Goal: Transaction & Acquisition: Purchase product/service

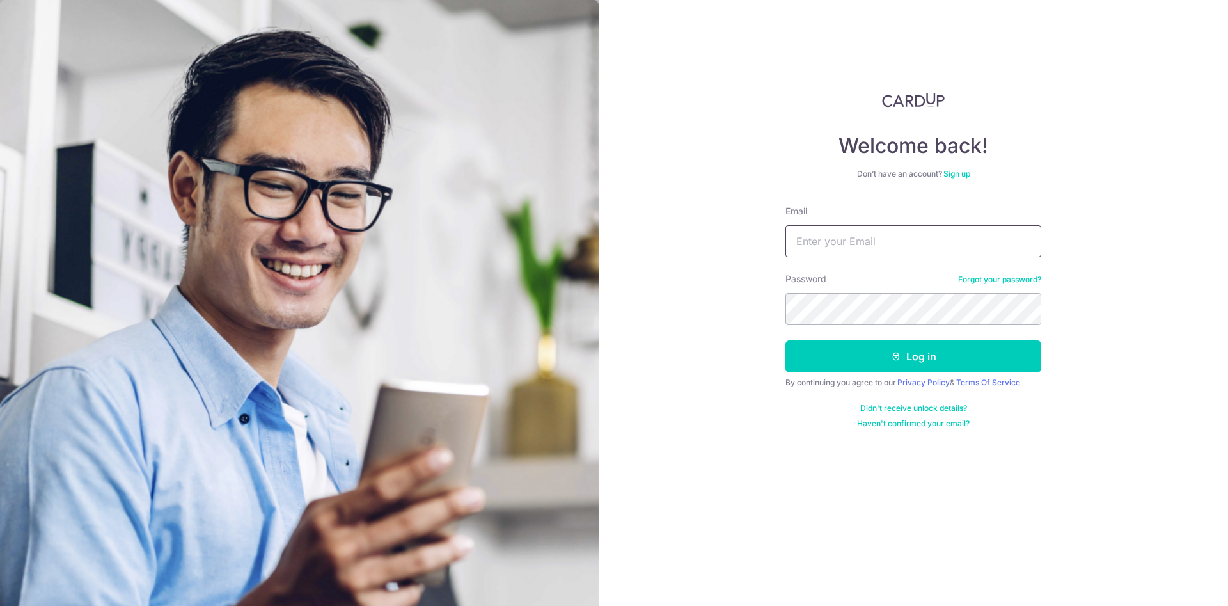
click at [947, 237] on input "Email" at bounding box center [913, 241] width 256 height 32
type input "[EMAIL_ADDRESS][DOMAIN_NAME]"
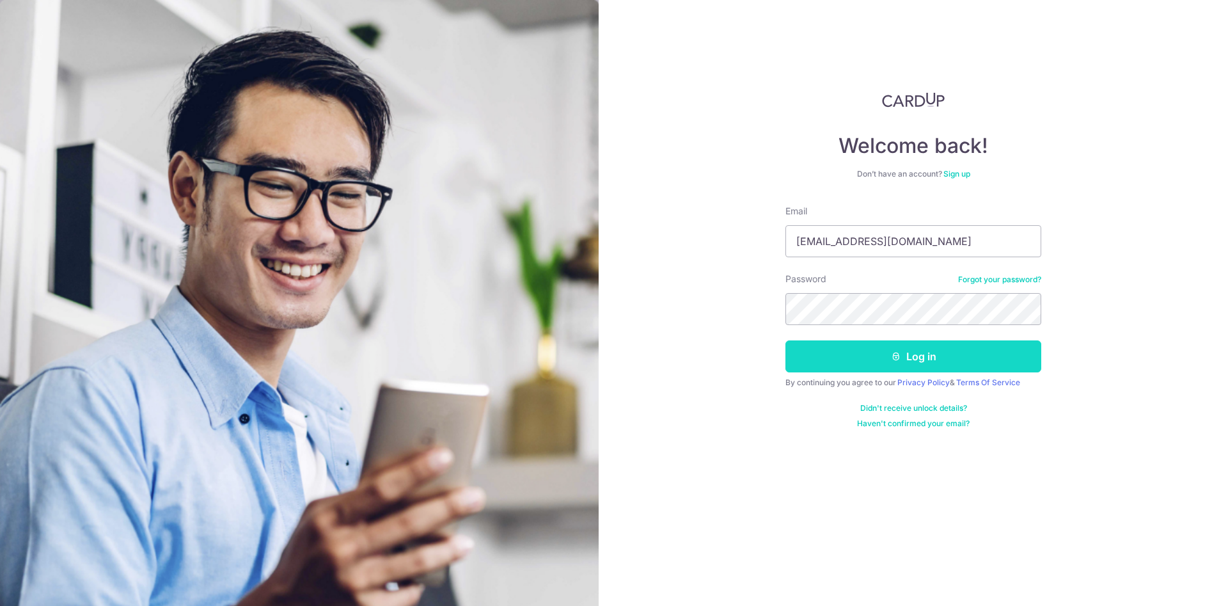
click at [981, 360] on button "Log in" at bounding box center [913, 356] width 256 height 32
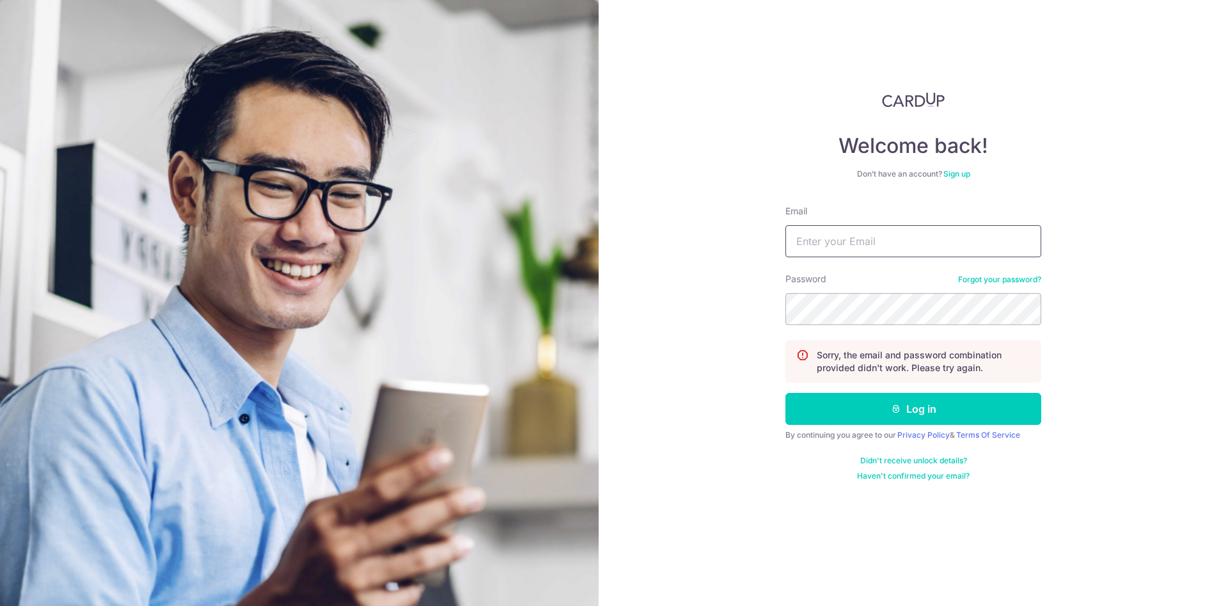
click at [942, 228] on input "Email" at bounding box center [913, 241] width 256 height 32
type input "shamyloves2travel@gmail.com"
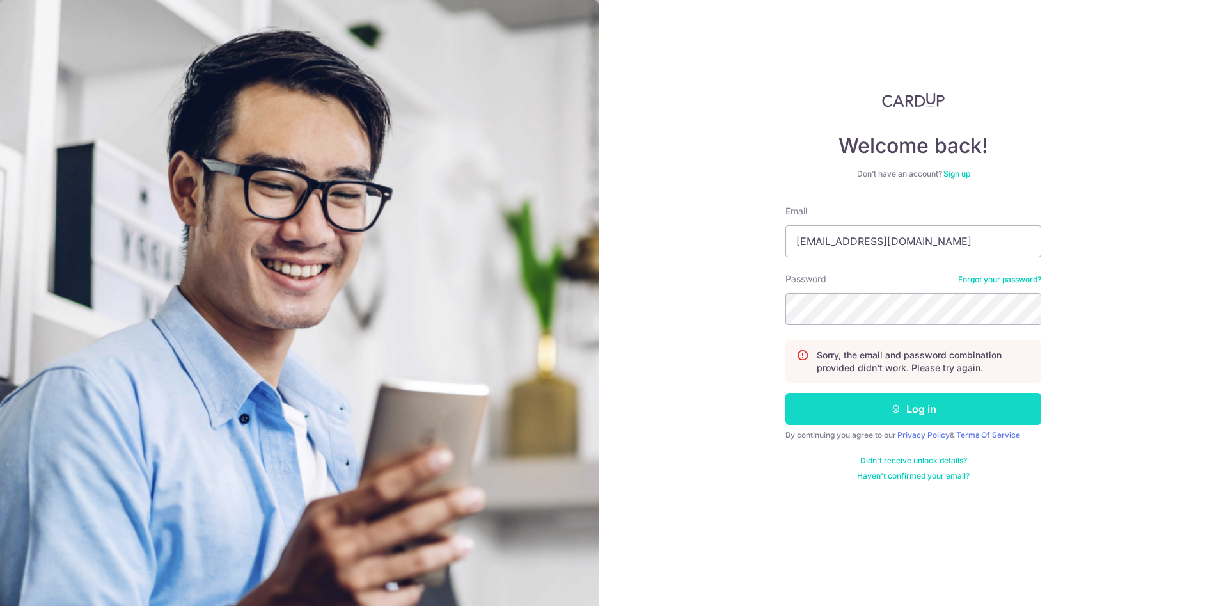
click at [919, 420] on button "Log in" at bounding box center [913, 409] width 256 height 32
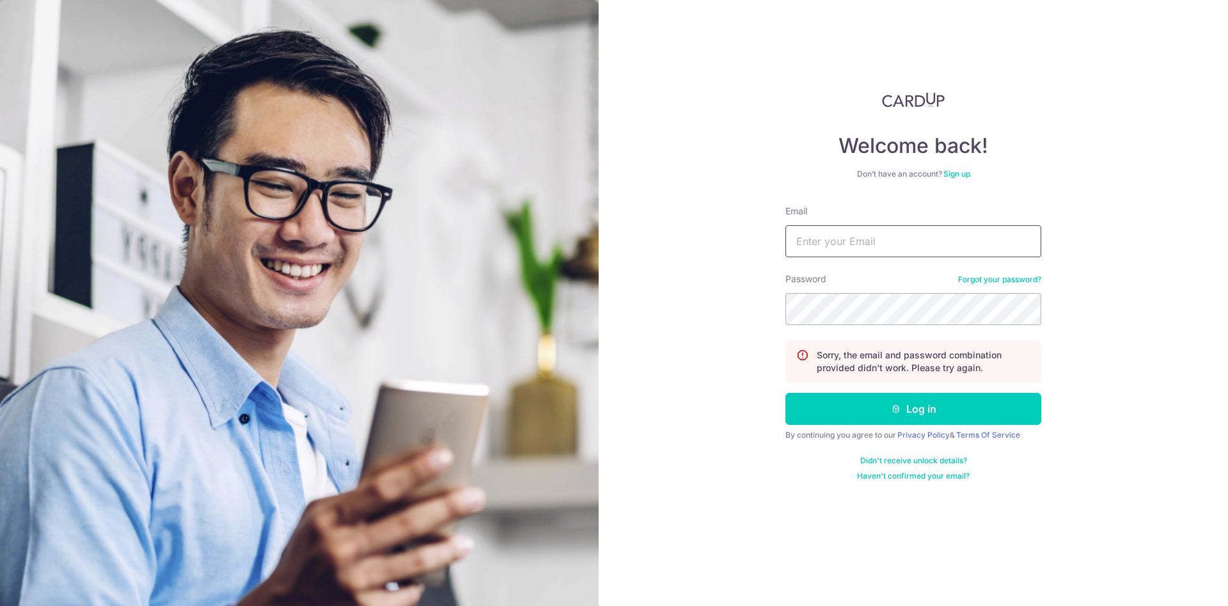
click at [857, 240] on input "Email" at bounding box center [913, 241] width 256 height 32
type input "hishamamir243@gmail.com"
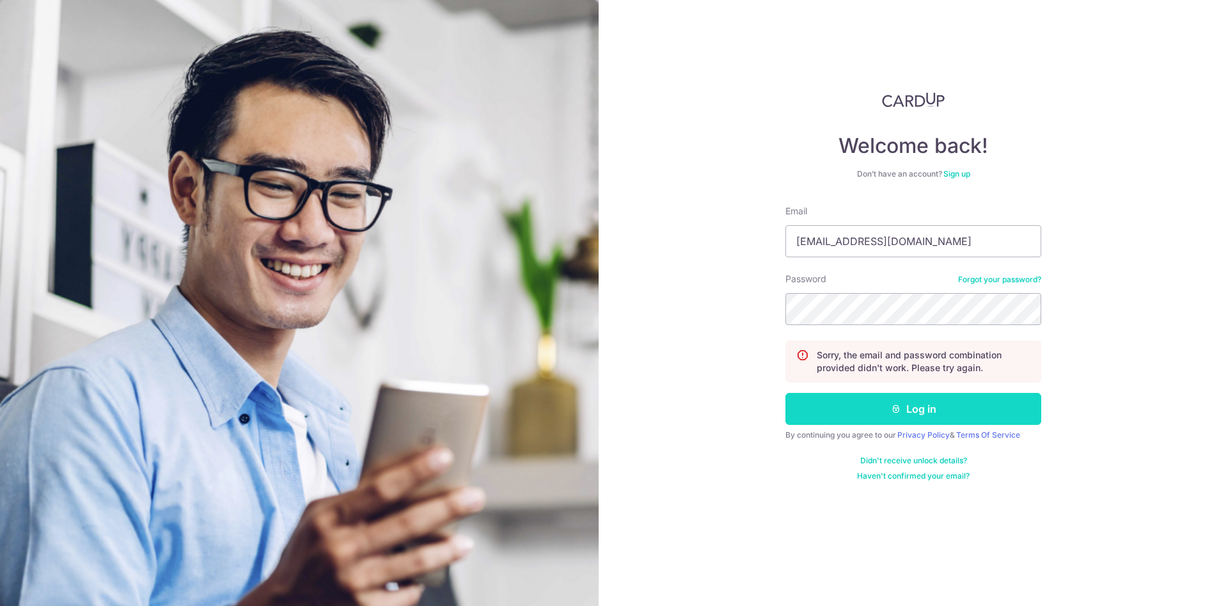
click at [898, 393] on button "Log in" at bounding box center [913, 409] width 256 height 32
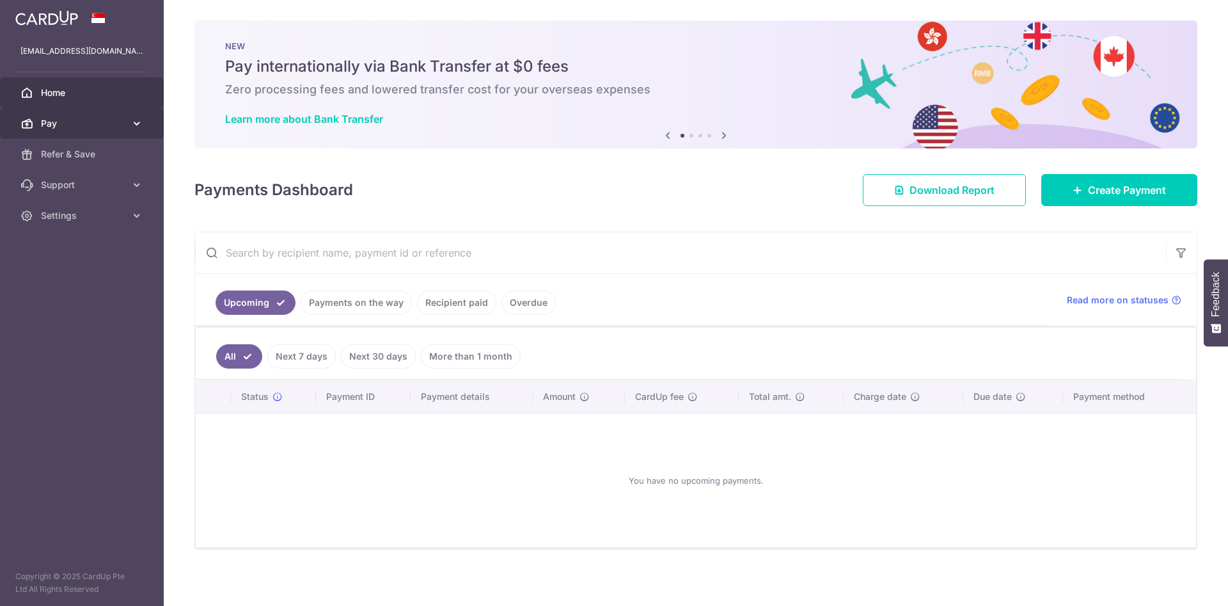
drag, startPoint x: 79, startPoint y: 118, endPoint x: 102, endPoint y: 153, distance: 42.0
click at [79, 118] on span "Pay" at bounding box center [83, 123] width 84 height 13
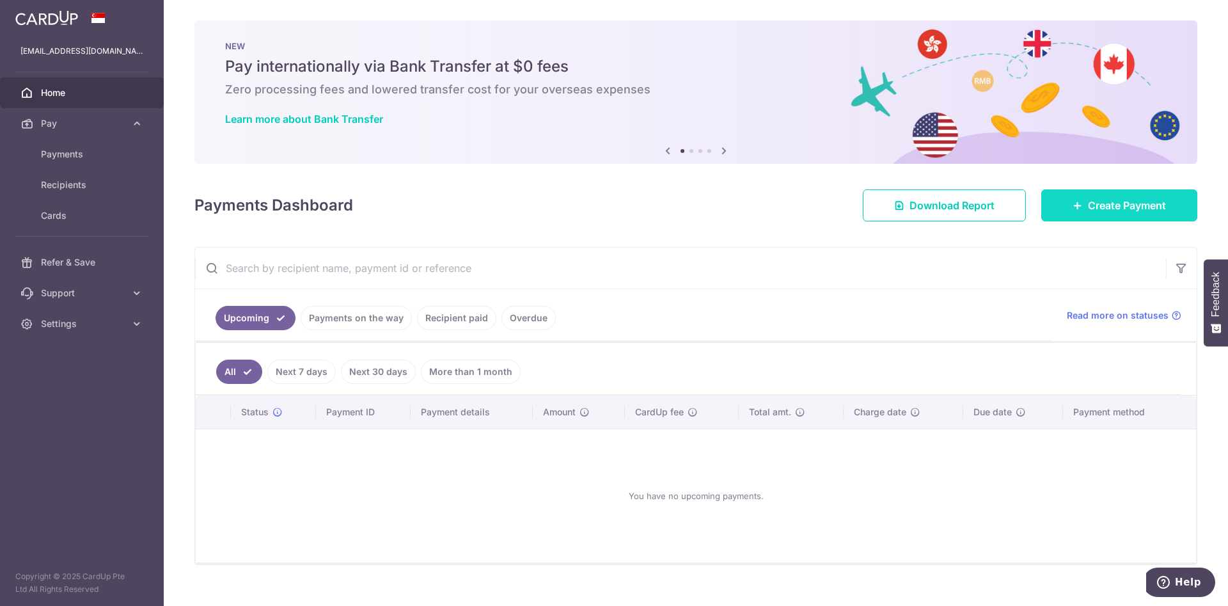
click at [1102, 208] on span "Create Payment" at bounding box center [1127, 205] width 78 height 15
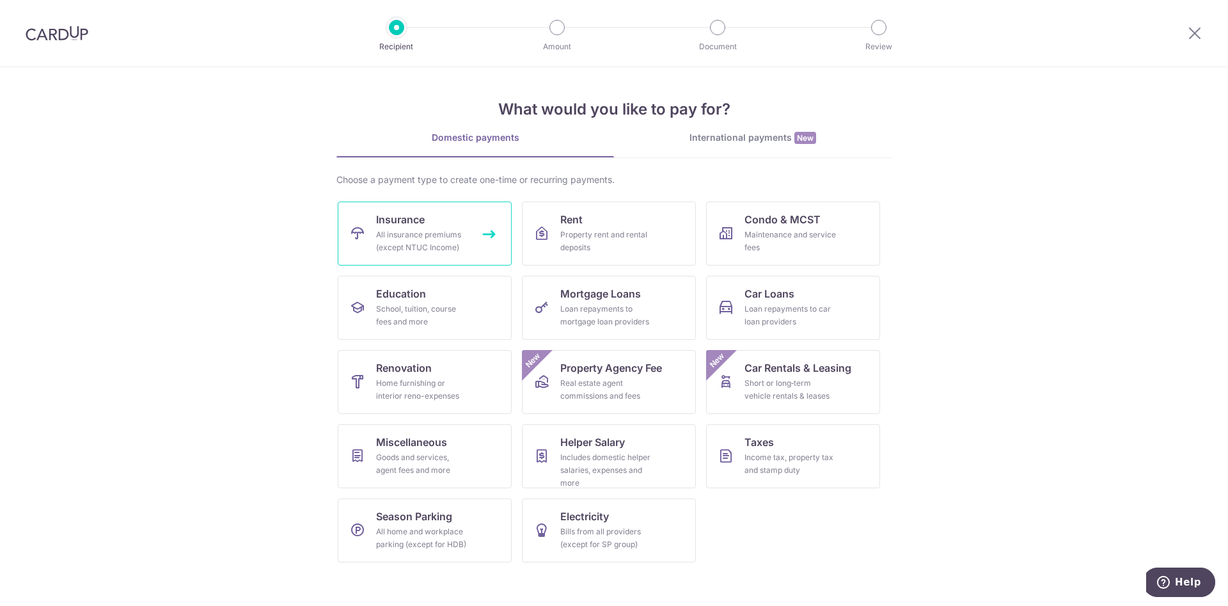
drag, startPoint x: 412, startPoint y: 220, endPoint x: 451, endPoint y: 302, distance: 91.0
click at [412, 219] on span "Insurance" at bounding box center [400, 219] width 49 height 15
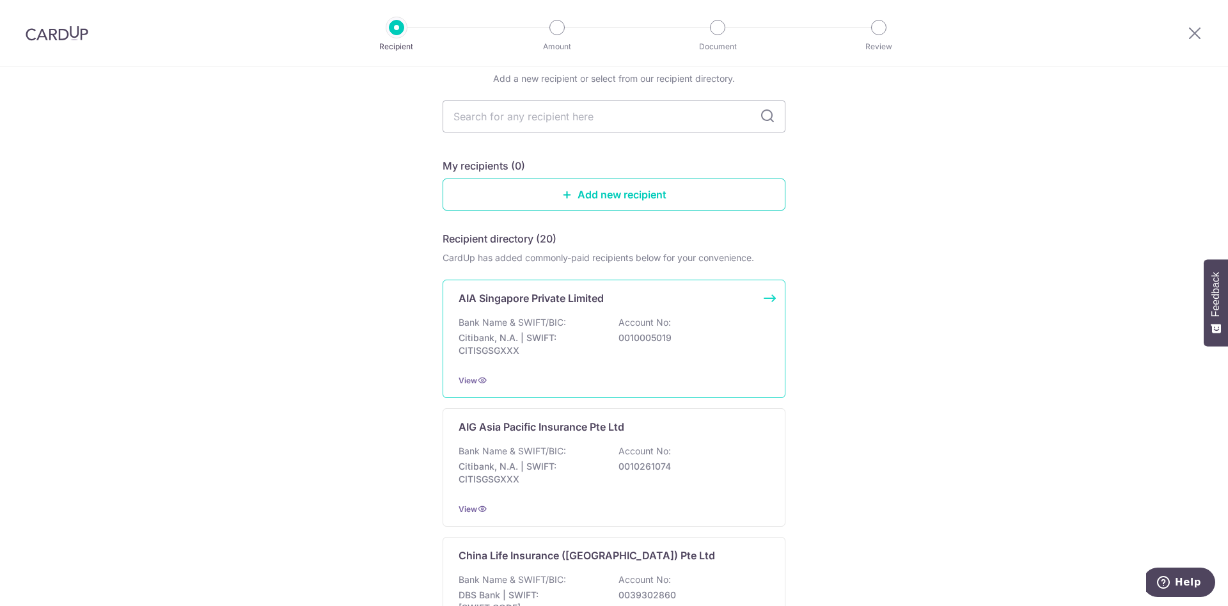
scroll to position [96, 0]
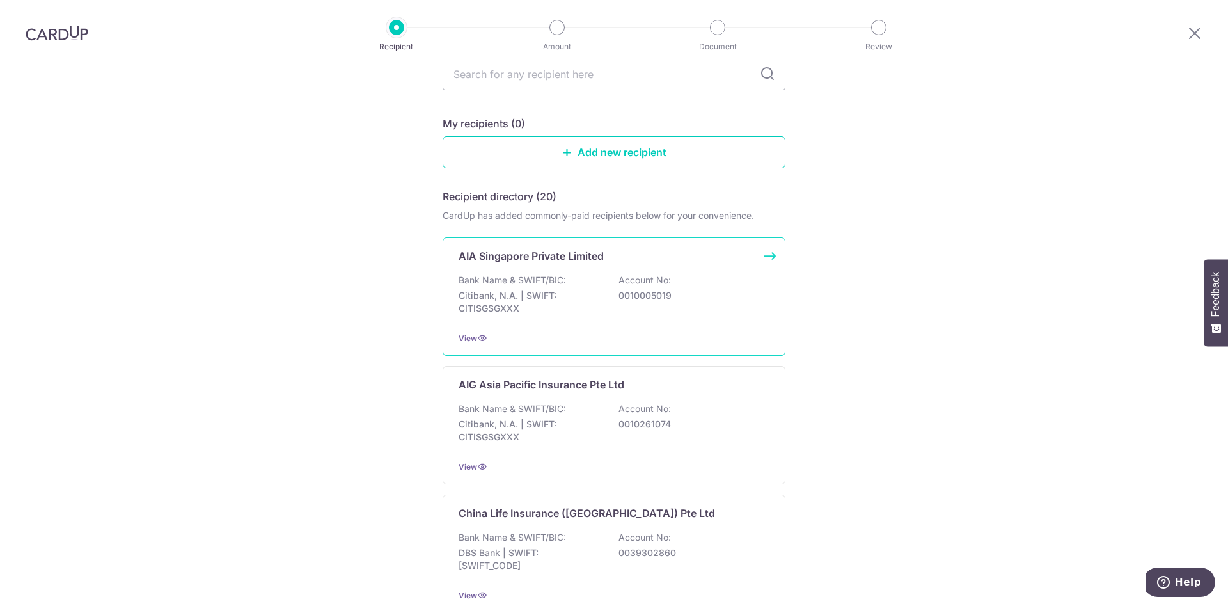
click at [581, 270] on div "AIA Singapore Private Limited Bank Name & SWIFT/BIC: Citibank, N.A. | SWIFT: CI…" at bounding box center [613, 296] width 343 height 118
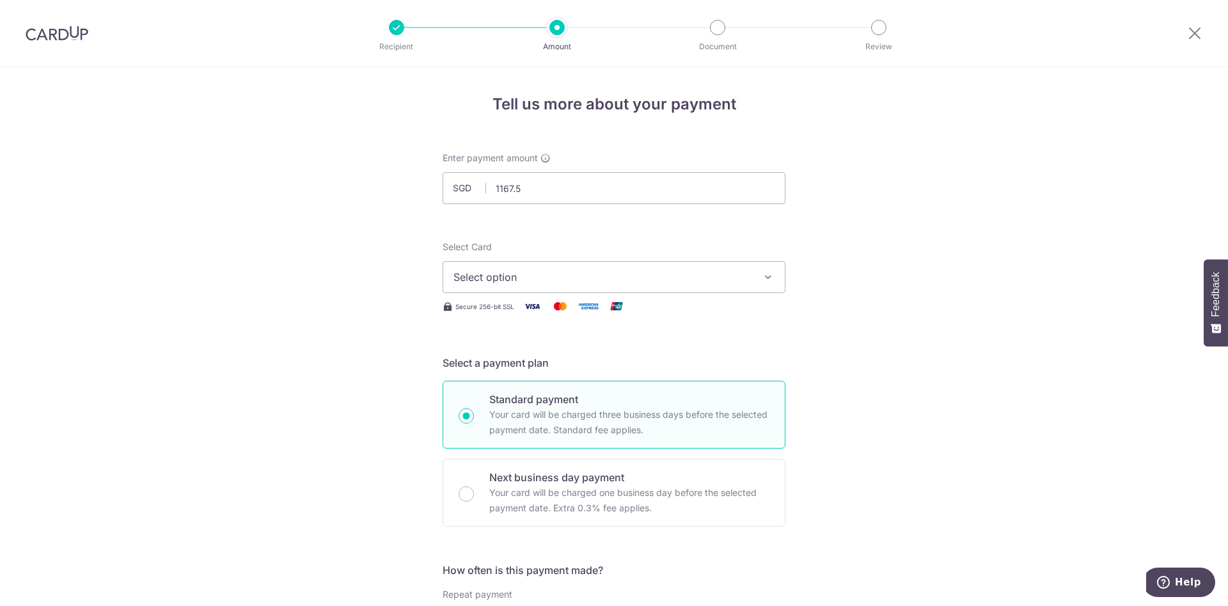
type input "1,167.50"
click at [539, 267] on button "Select option" at bounding box center [613, 277] width 343 height 32
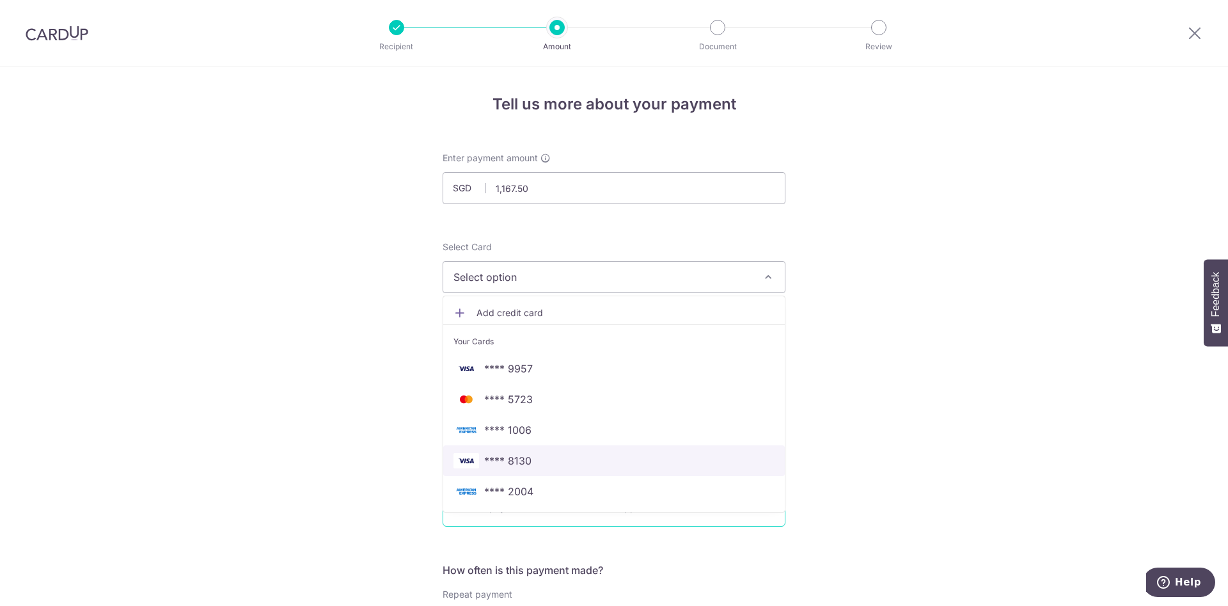
drag, startPoint x: 515, startPoint y: 469, endPoint x: 528, endPoint y: 476, distance: 14.0
click at [515, 469] on link "**** 8130" at bounding box center [613, 460] width 341 height 31
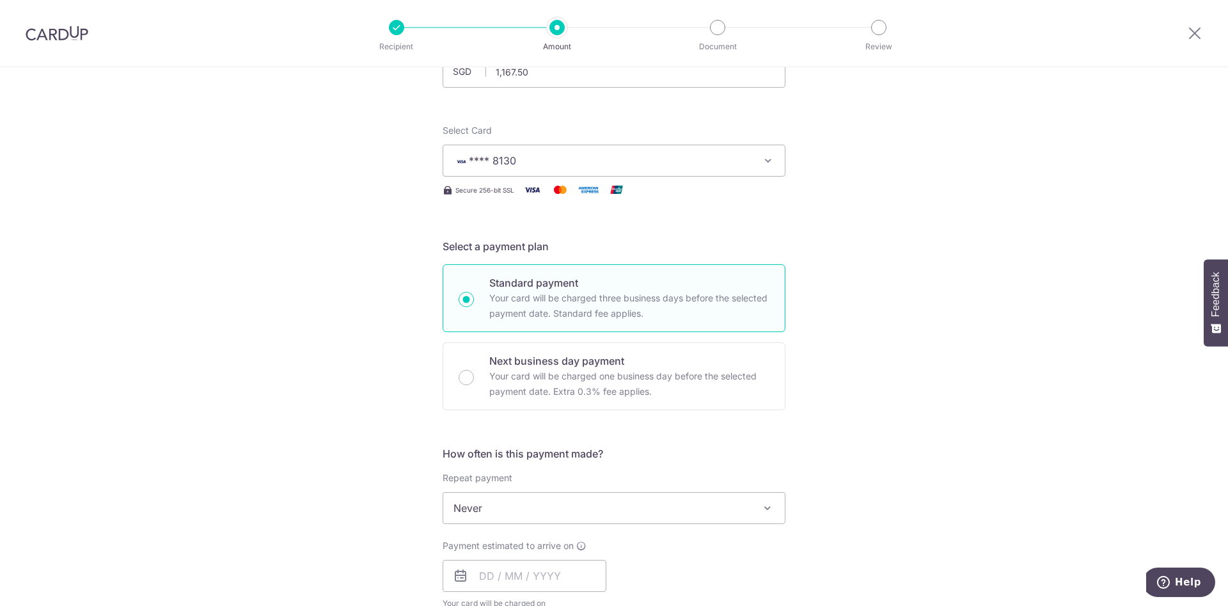
scroll to position [192, 0]
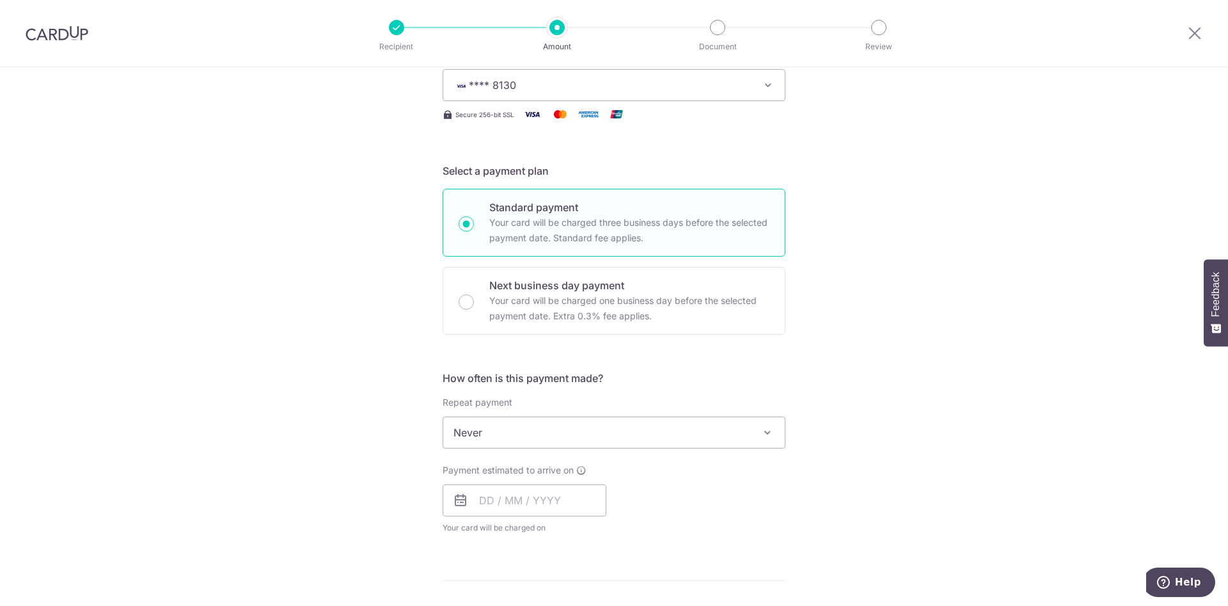
click at [519, 432] on span "Never" at bounding box center [613, 432] width 341 height 31
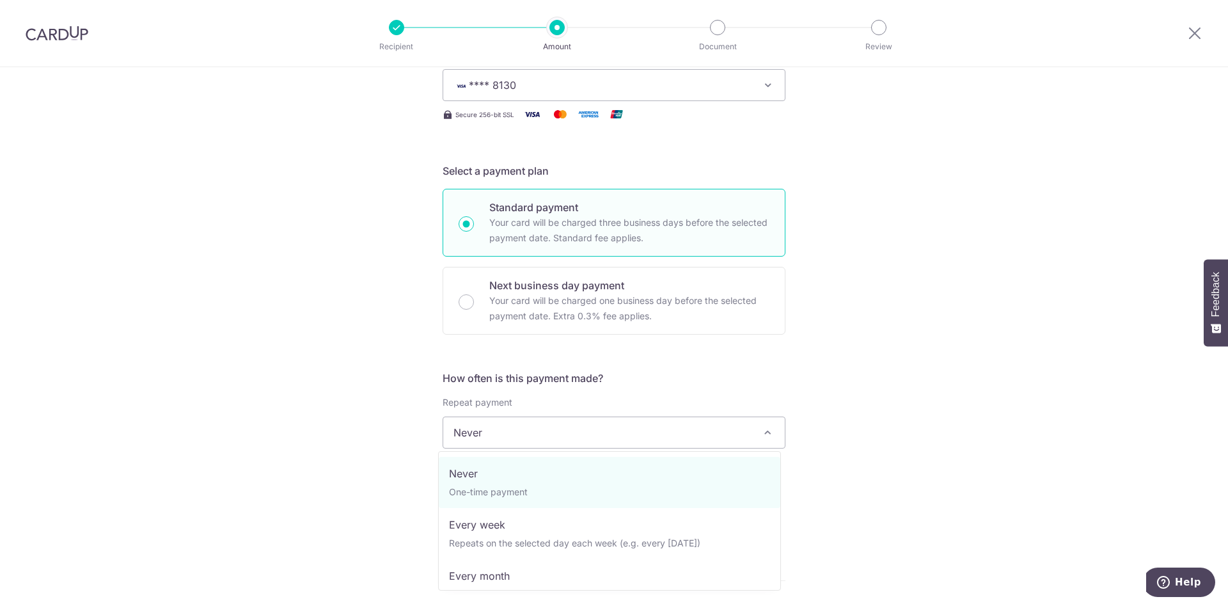
click at [1008, 418] on div "Tell us more about your payment Enter payment amount SGD 1,167.50 1167.50 Selec…" at bounding box center [614, 453] width 1228 height 1157
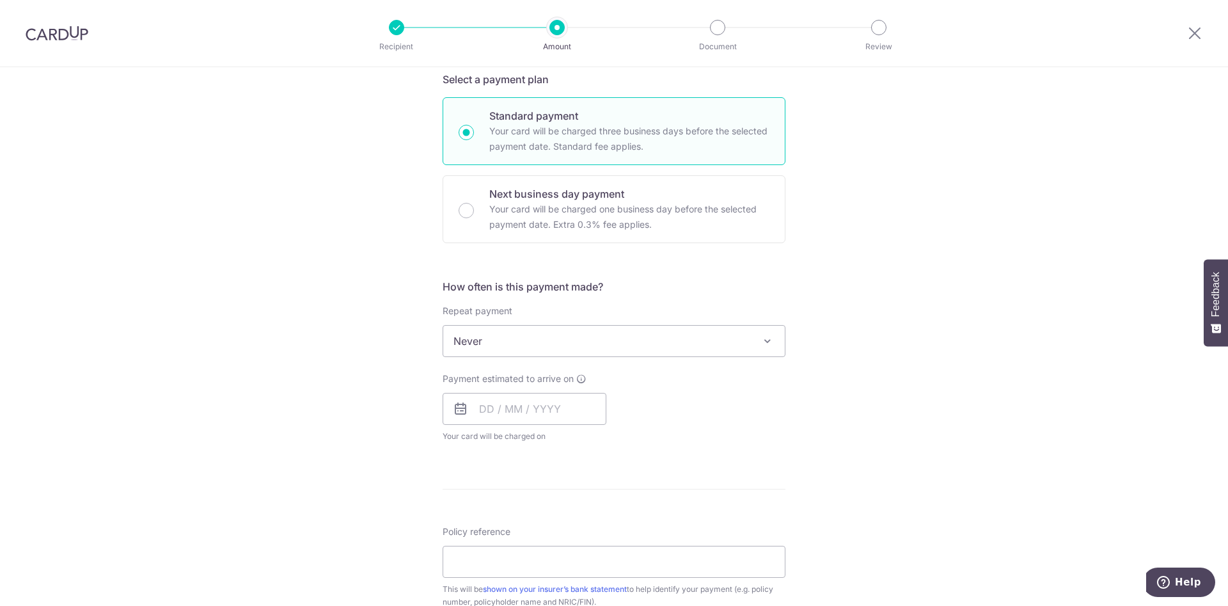
scroll to position [384, 0]
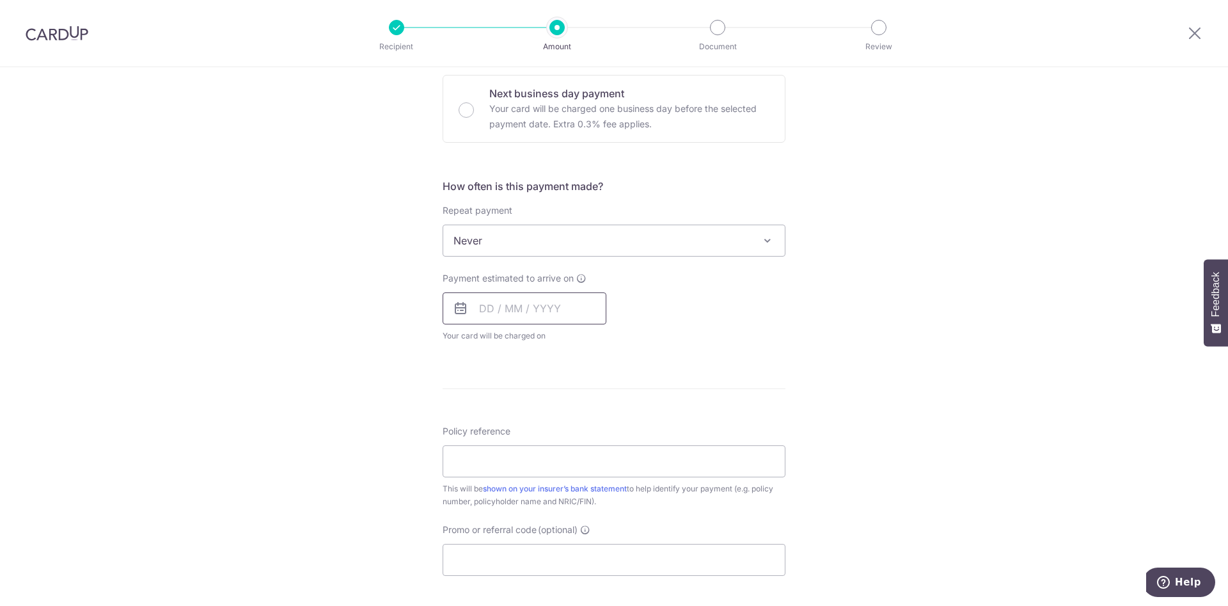
click at [492, 302] on input "text" at bounding box center [524, 308] width 164 height 32
click at [556, 535] on link "Why are some dates not available?" at bounding box center [544, 541] width 173 height 26
click at [843, 315] on div "Tell us more about your payment Enter payment amount SGD 1,167.50 1167.50 Selec…" at bounding box center [614, 261] width 1228 height 1157
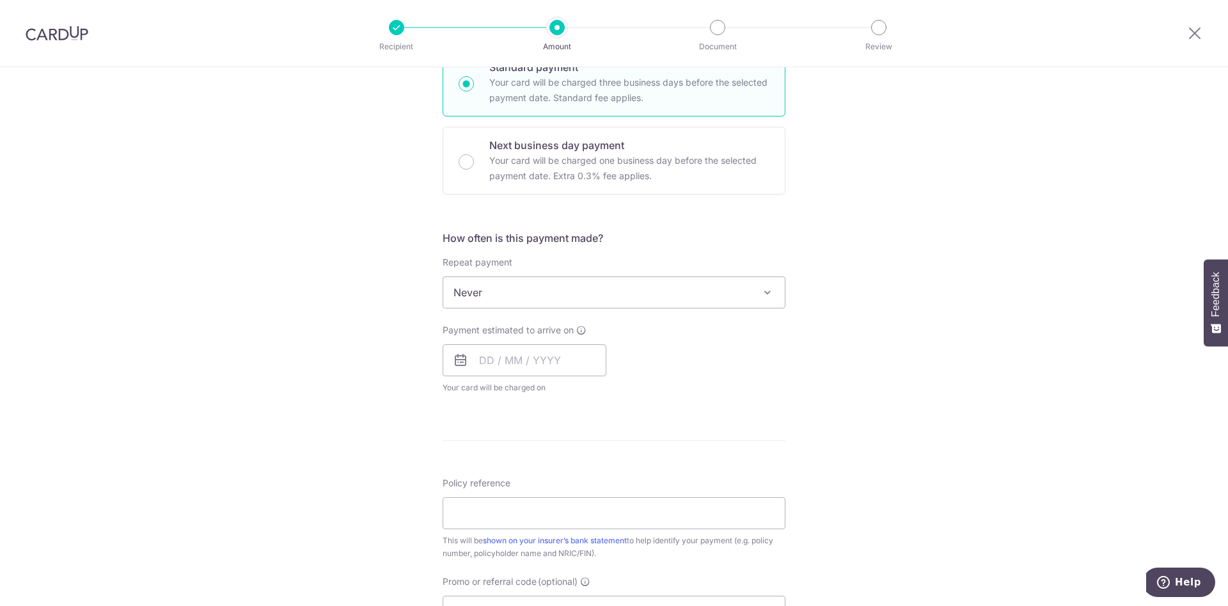
scroll to position [288, 0]
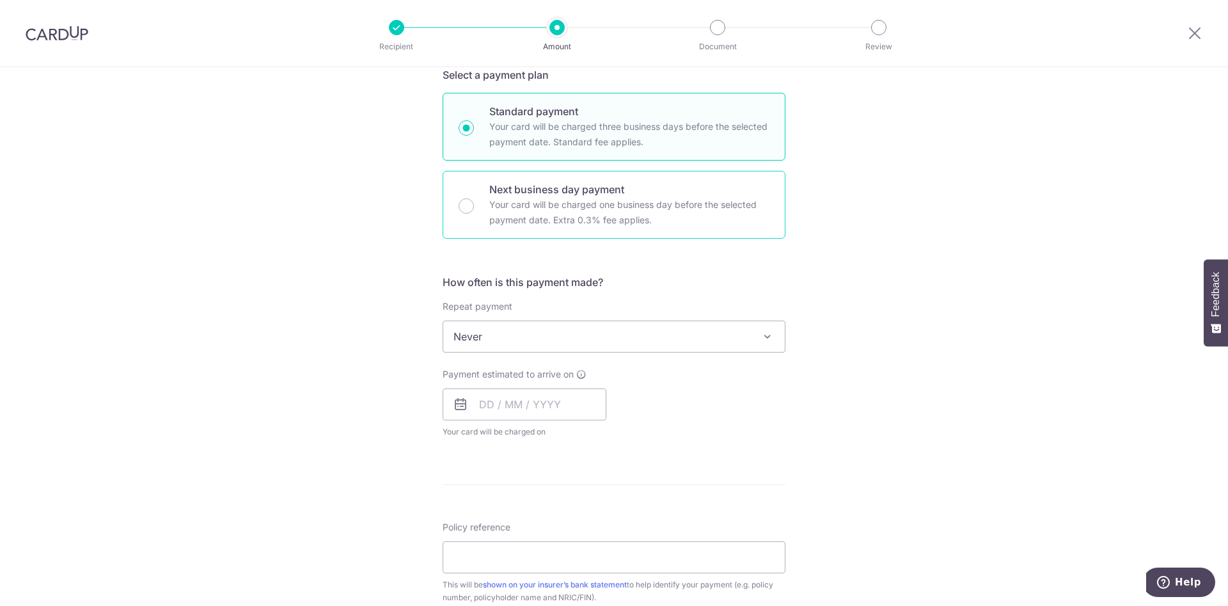
click at [646, 210] on p "Your card will be charged one business day before the selected payment date. Ex…" at bounding box center [629, 212] width 280 height 31
click at [474, 210] on input "Next business day payment Your card will be charged one business day before the…" at bounding box center [465, 205] width 15 height 15
radio input "false"
radio input "true"
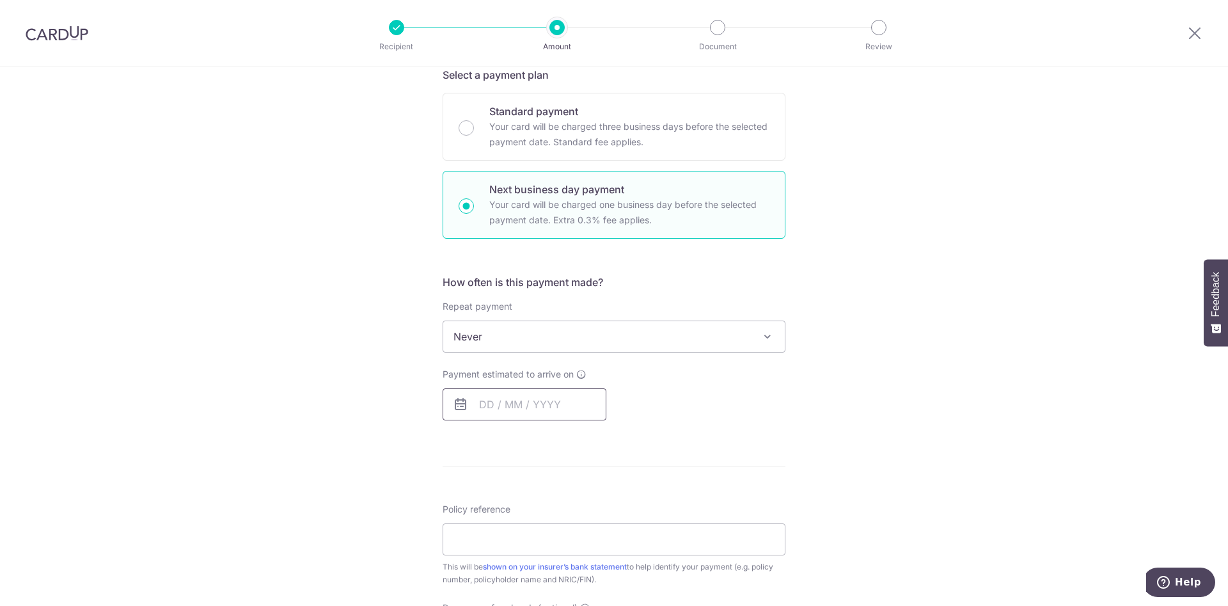
click at [521, 414] on input "text" at bounding box center [524, 404] width 164 height 32
click at [782, 482] on div "Tell us more about your payment Enter payment amount SGD 1,167.50 1167.50 Selec…" at bounding box center [614, 379] width 1228 height 1201
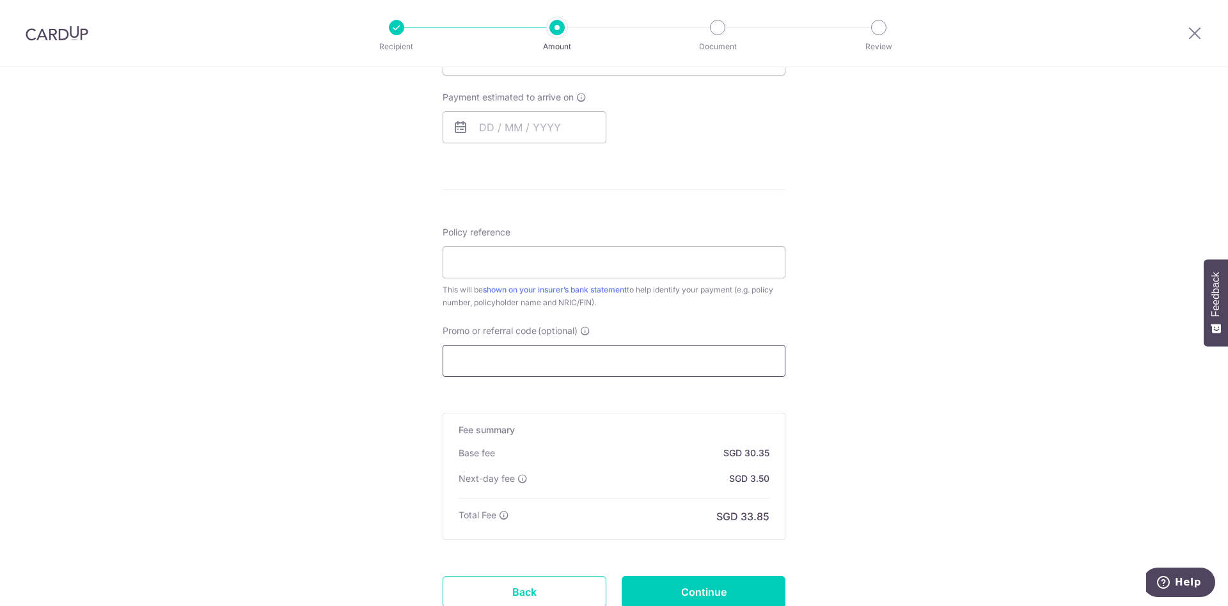
scroll to position [575, 0]
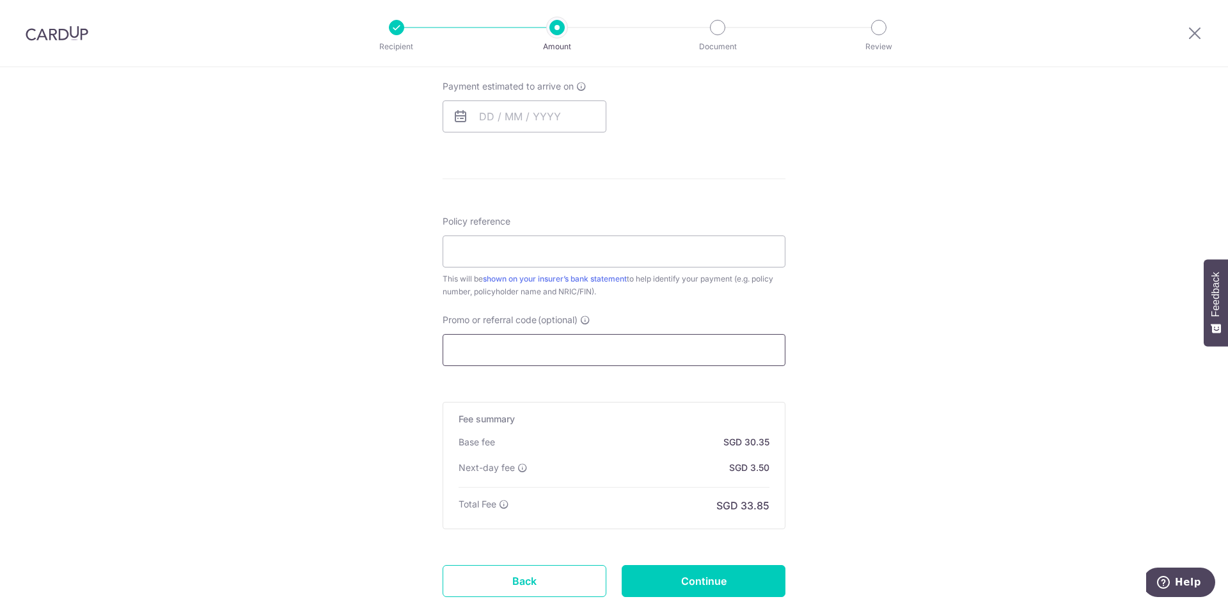
click at [556, 346] on input "Promo or referral code (optional)" at bounding box center [613, 350] width 343 height 32
paste input "OCBC90NV"
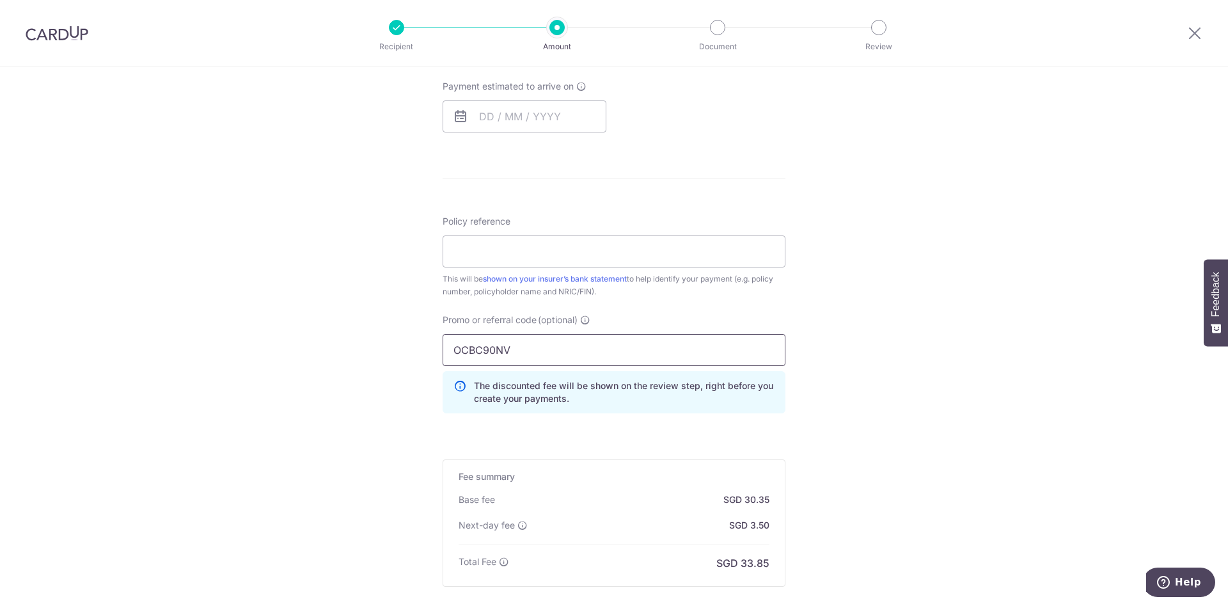
type input "OCBC90NV"
click at [987, 345] on div "Tell us more about your payment Enter payment amount SGD 1,167.50 1167.50 Selec…" at bounding box center [614, 121] width 1228 height 1258
click at [561, 258] on input "Policy reference" at bounding box center [613, 251] width 343 height 32
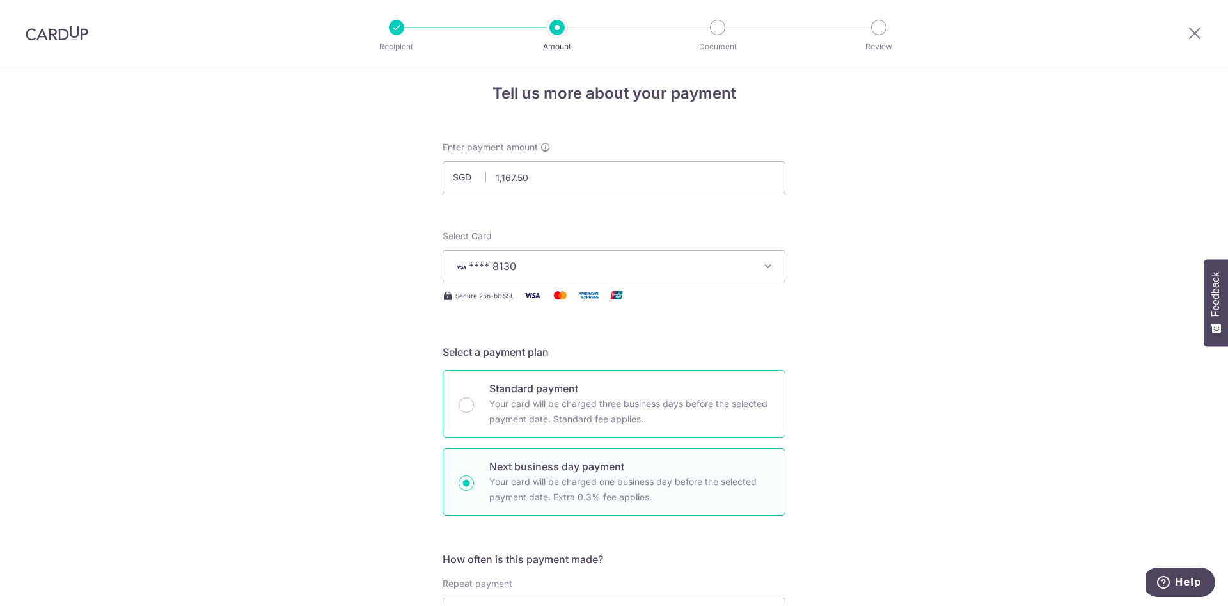
scroll to position [0, 0]
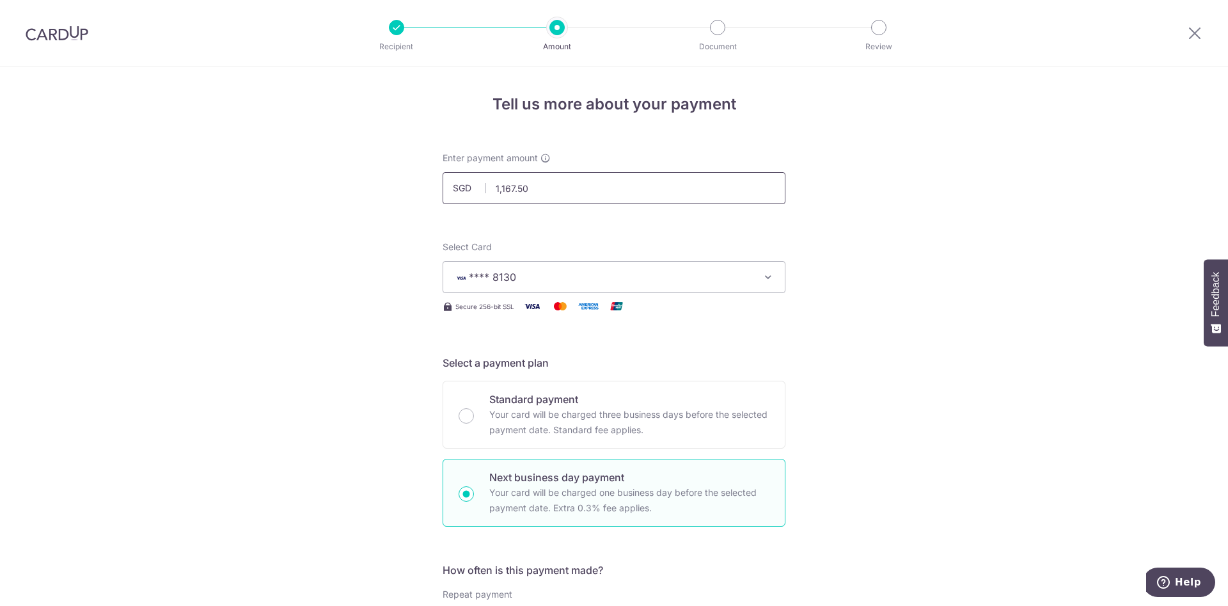
drag, startPoint x: 558, startPoint y: 187, endPoint x: 409, endPoint y: 189, distance: 149.0
type input "2,473.20"
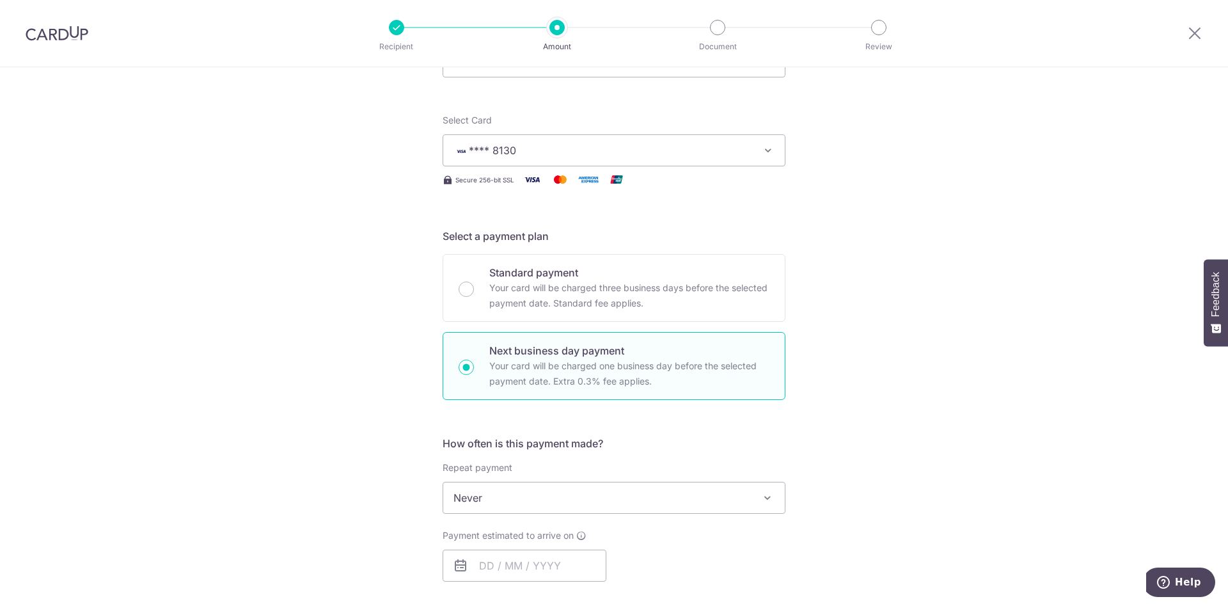
scroll to position [288, 0]
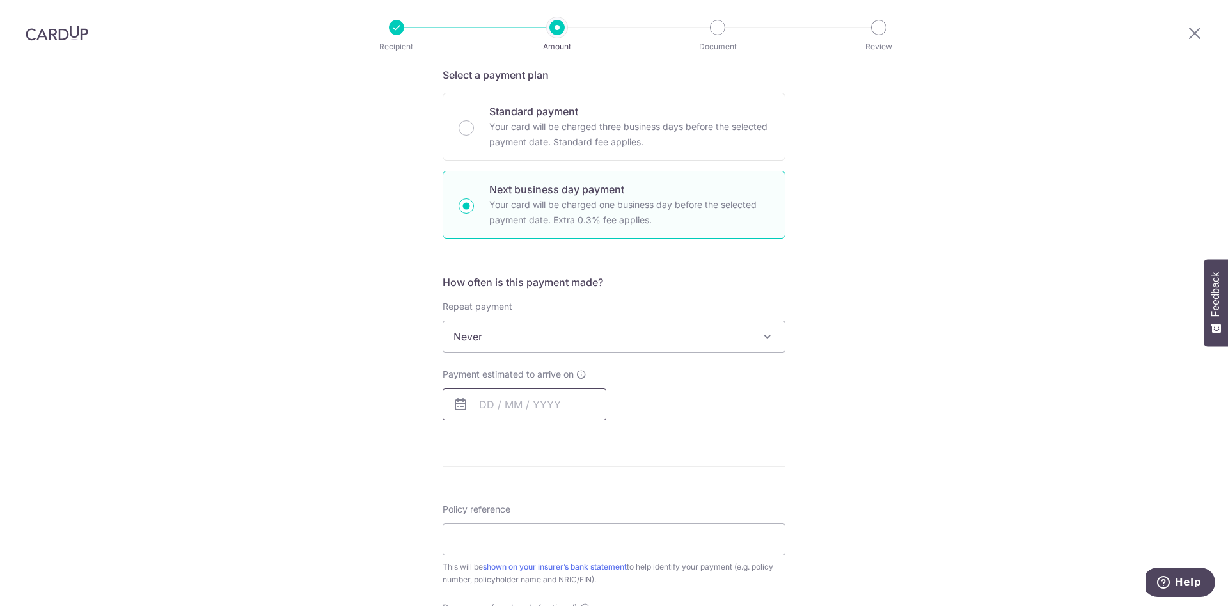
click at [540, 403] on input "text" at bounding box center [524, 404] width 164 height 32
drag, startPoint x: 540, startPoint y: 524, endPoint x: 850, endPoint y: 453, distance: 318.1
click at [540, 524] on link "10" at bounding box center [545, 520] width 20 height 20
type input "10/09/2025"
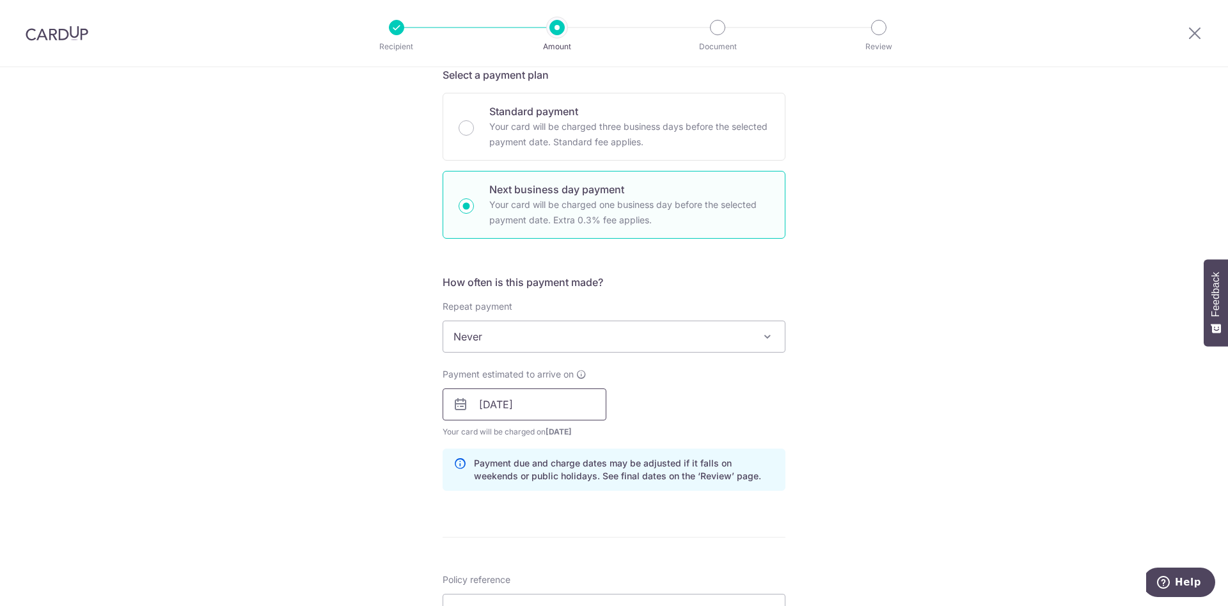
click at [570, 412] on input "10/09/2025" at bounding box center [524, 404] width 164 height 32
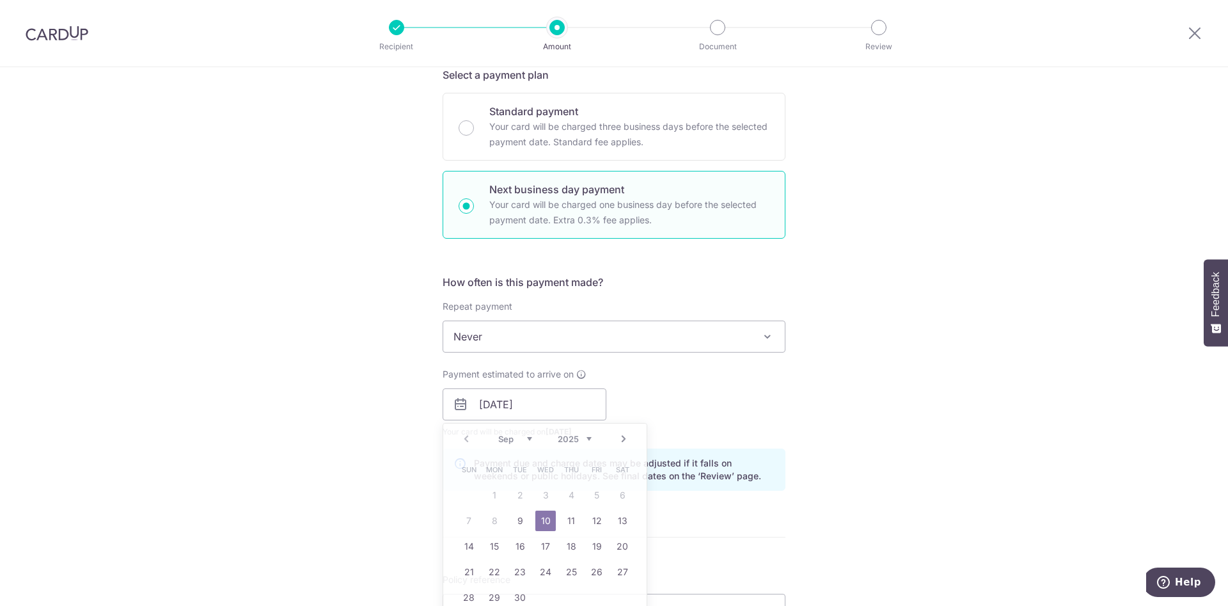
click at [927, 406] on div "Tell us more about your payment Enter payment amount SGD 2,473.20 2473.20 Selec…" at bounding box center [614, 443] width 1228 height 1329
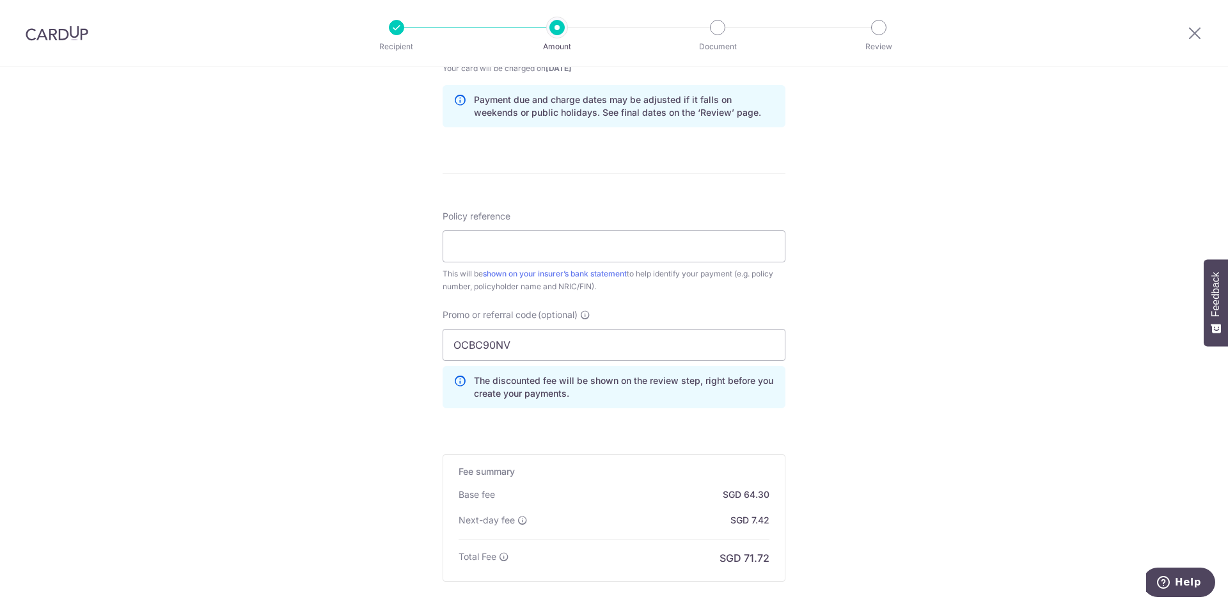
scroll to position [503, 0]
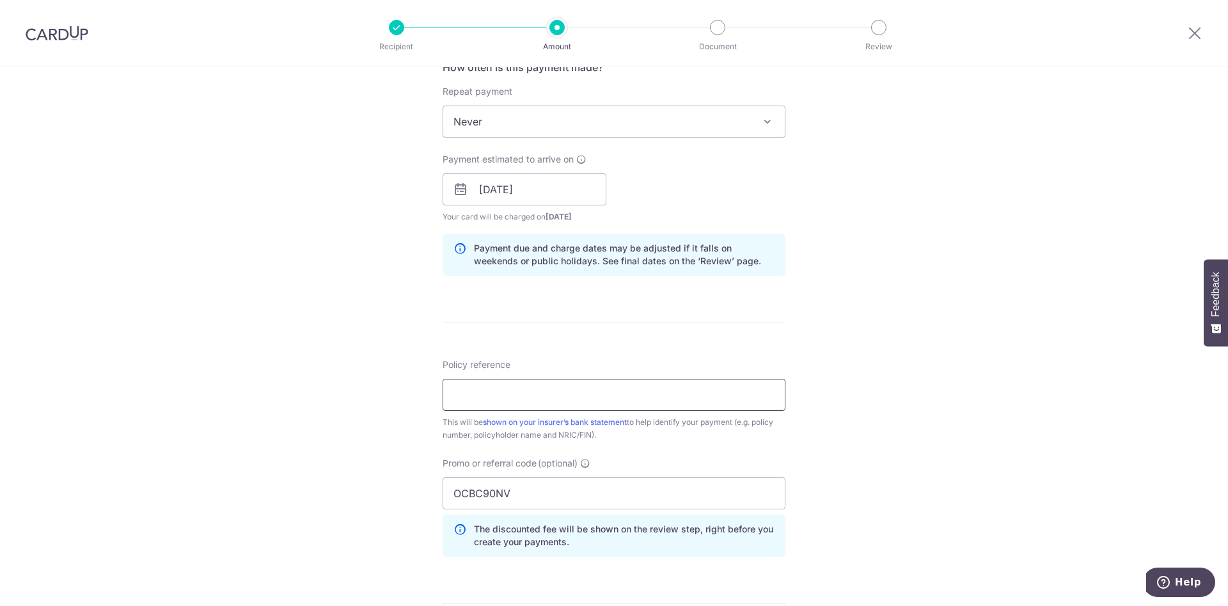
click at [627, 400] on input "Policy reference" at bounding box center [613, 395] width 343 height 32
type input "U126100473"
click at [918, 412] on div "Tell us more about your payment Enter payment amount SGD 2,473.20 2473.20 Selec…" at bounding box center [614, 229] width 1228 height 1329
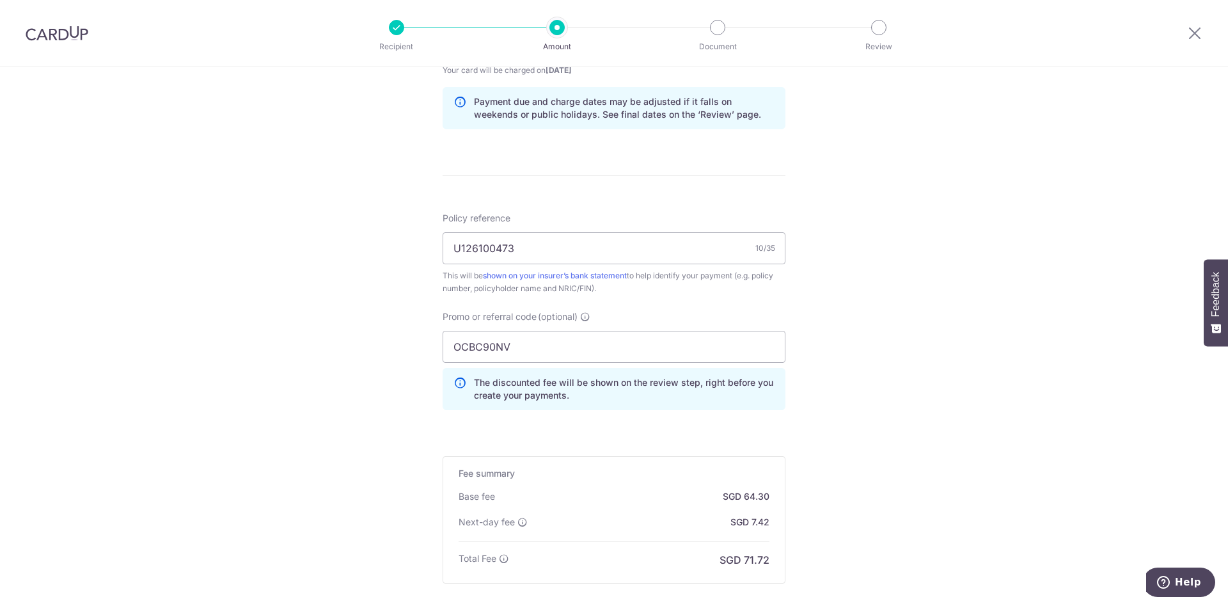
scroll to position [790, 0]
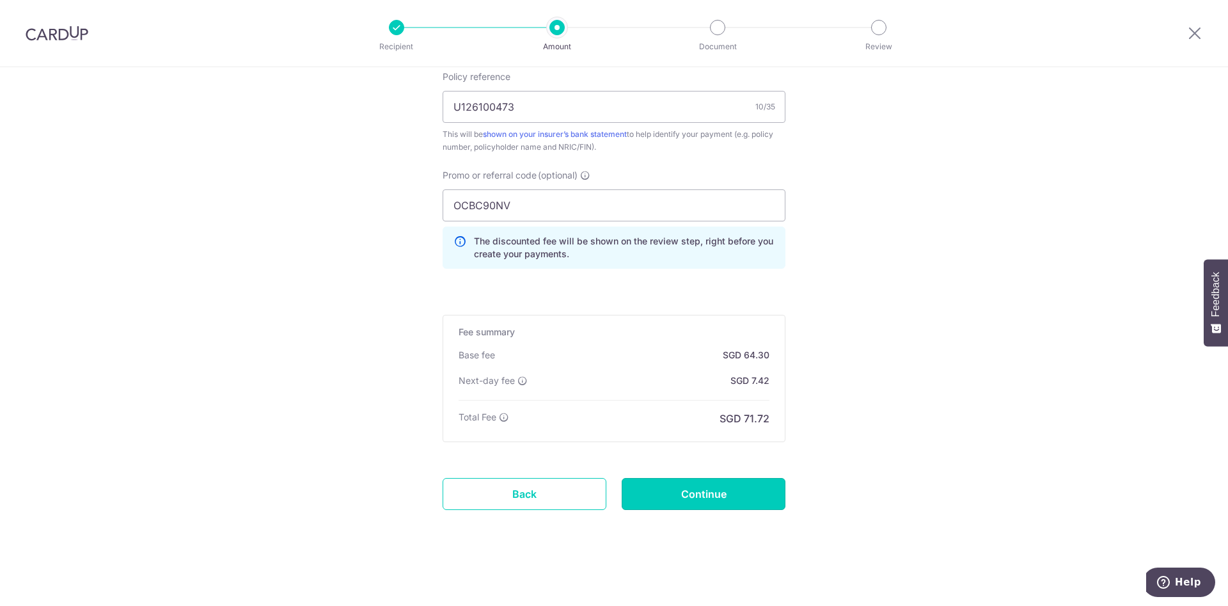
click at [729, 494] on input "Continue" at bounding box center [704, 494] width 164 height 32
type input "Create Schedule"
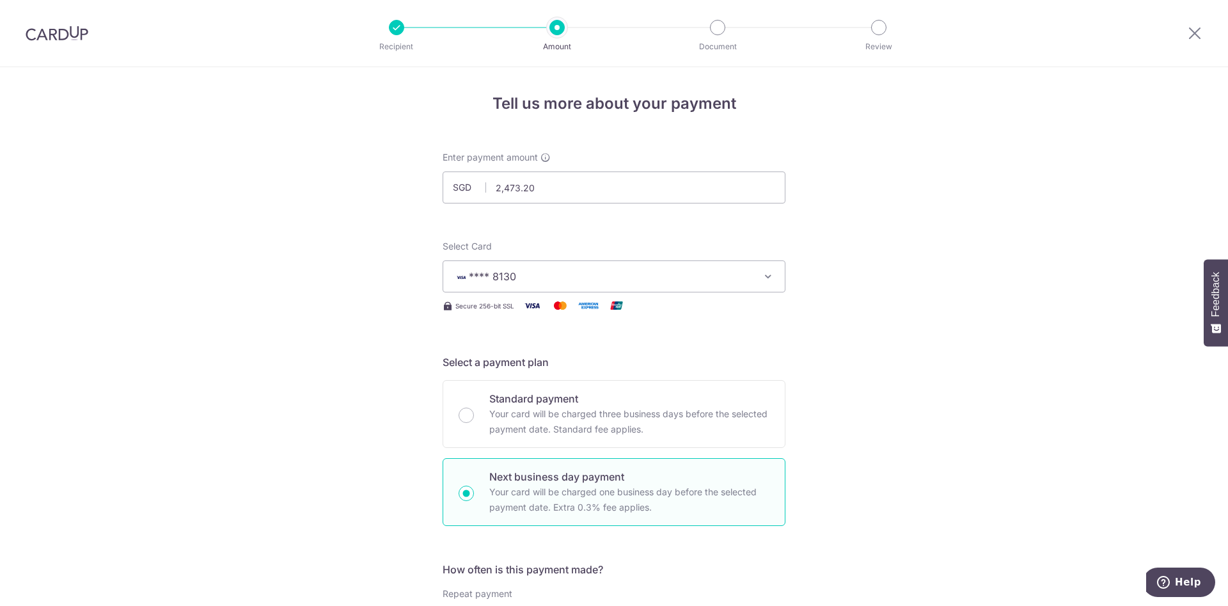
scroll to position [0, 0]
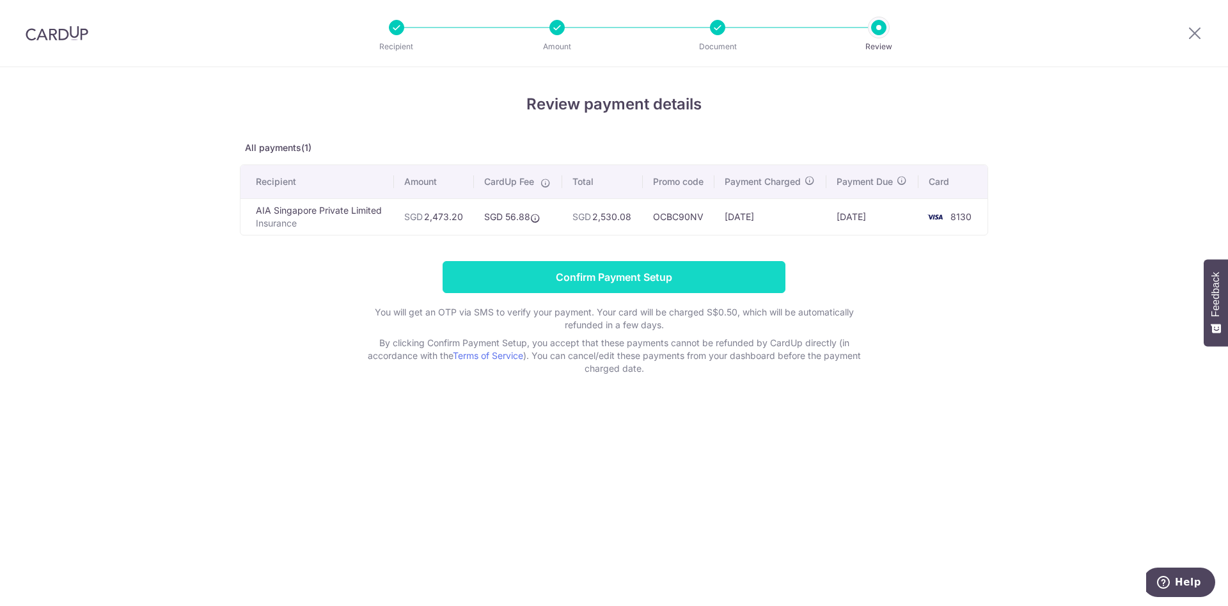
click at [728, 284] on input "Confirm Payment Setup" at bounding box center [613, 277] width 343 height 32
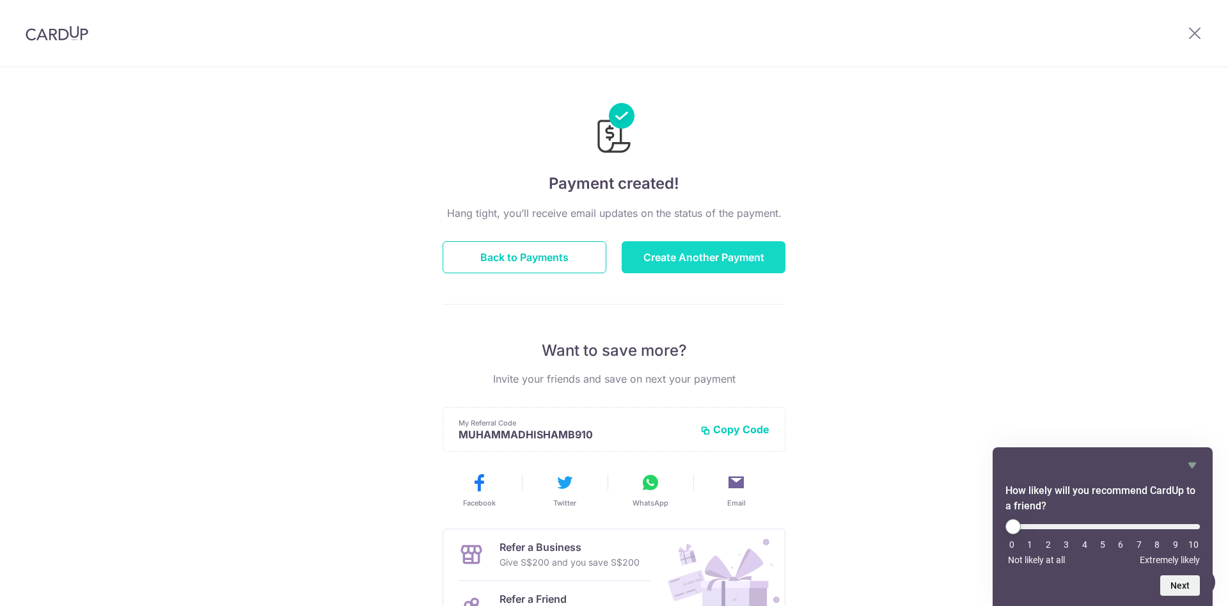
click at [721, 263] on button "Create Another Payment" at bounding box center [704, 257] width 164 height 32
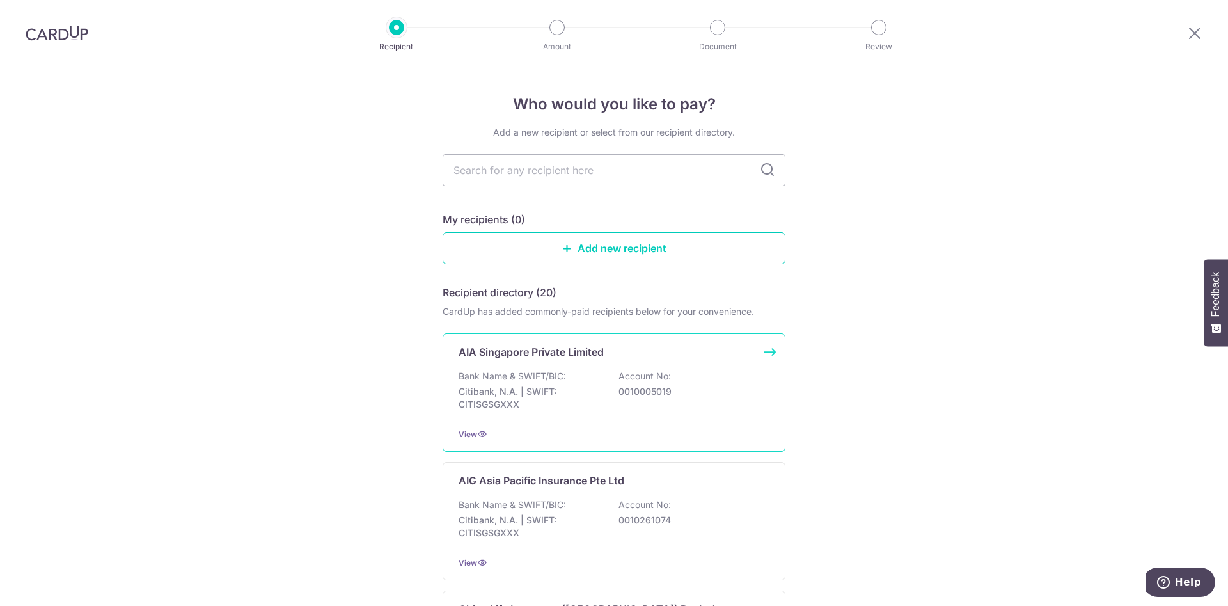
click at [682, 375] on div "Bank Name & SWIFT/BIC: Citibank, N.A. | SWIFT: CITISGSGXXX Account No: 00100050…" at bounding box center [613, 393] width 311 height 47
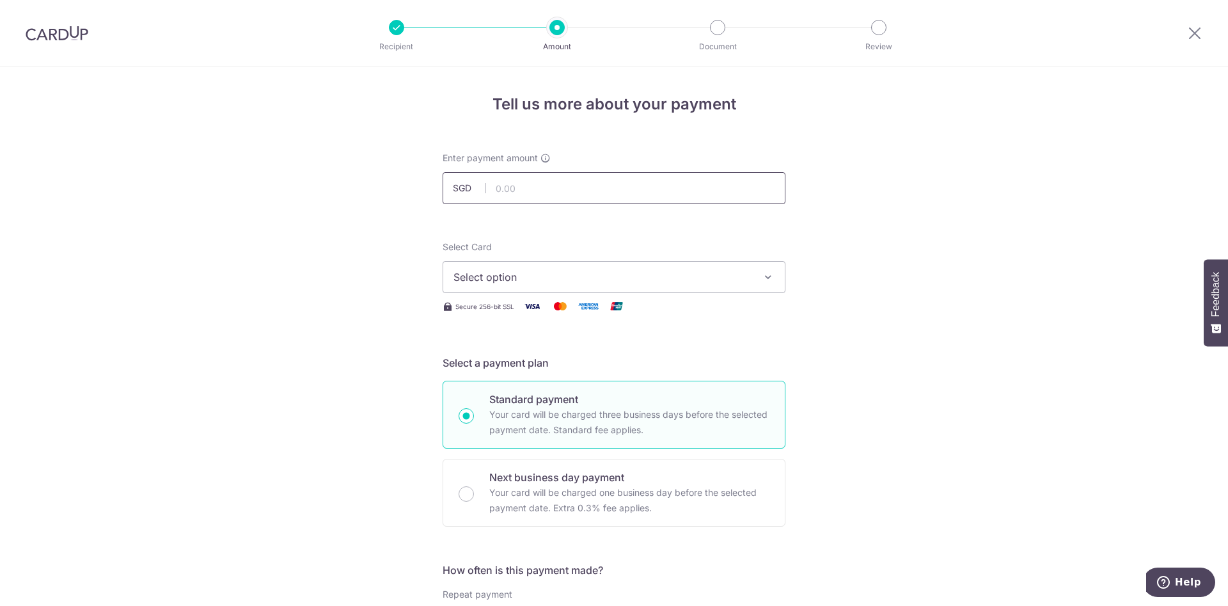
click at [558, 187] on input "text" at bounding box center [613, 188] width 343 height 32
type input "1,187.50"
click at [607, 283] on span "Select option" at bounding box center [602, 276] width 298 height 15
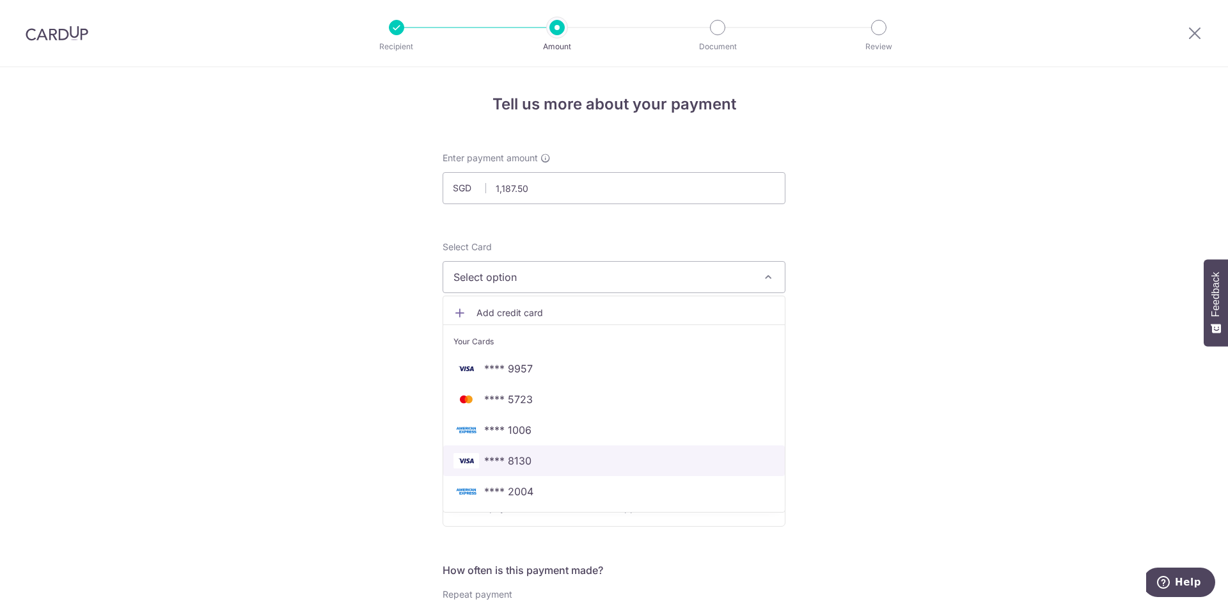
click at [545, 457] on span "**** 8130" at bounding box center [613, 460] width 321 height 15
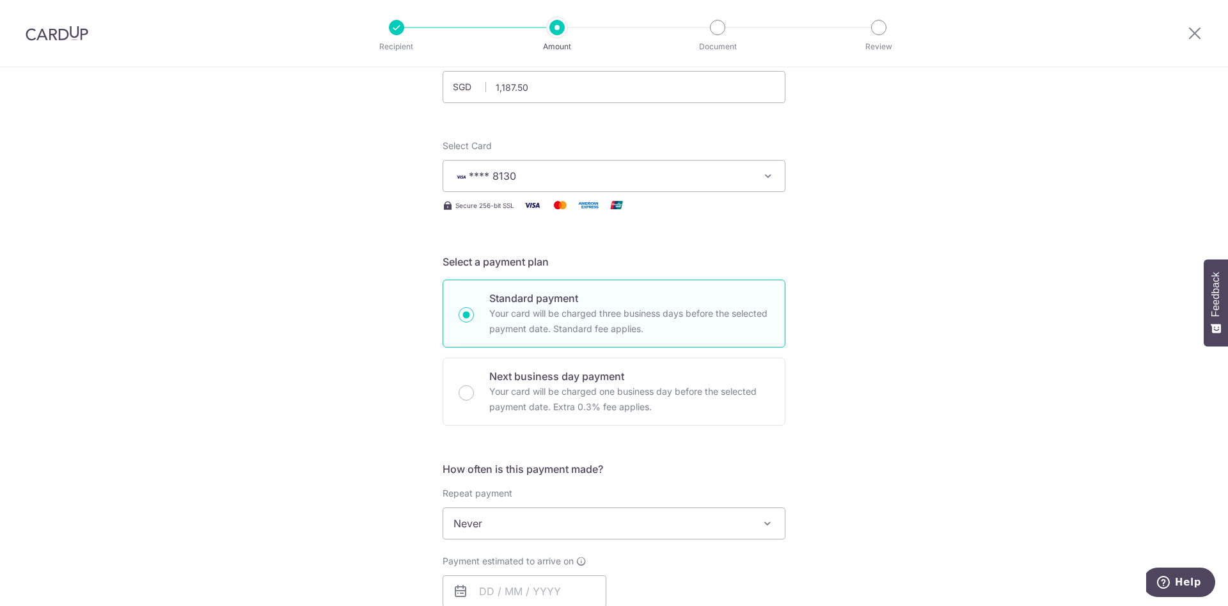
scroll to position [192, 0]
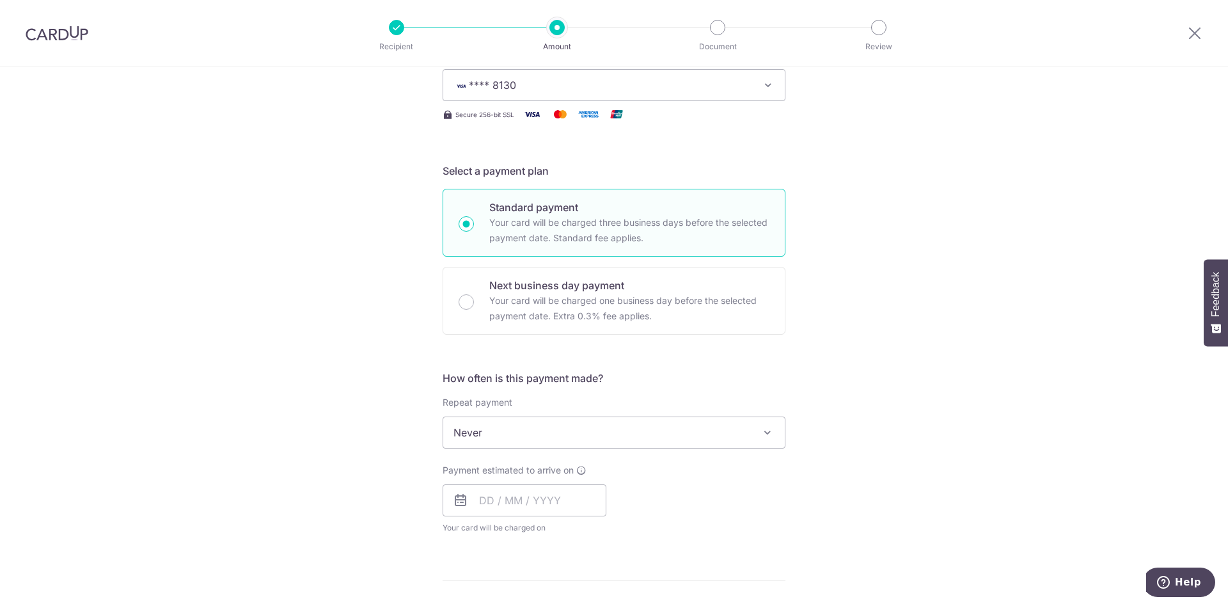
click at [618, 444] on span "Never" at bounding box center [613, 432] width 341 height 31
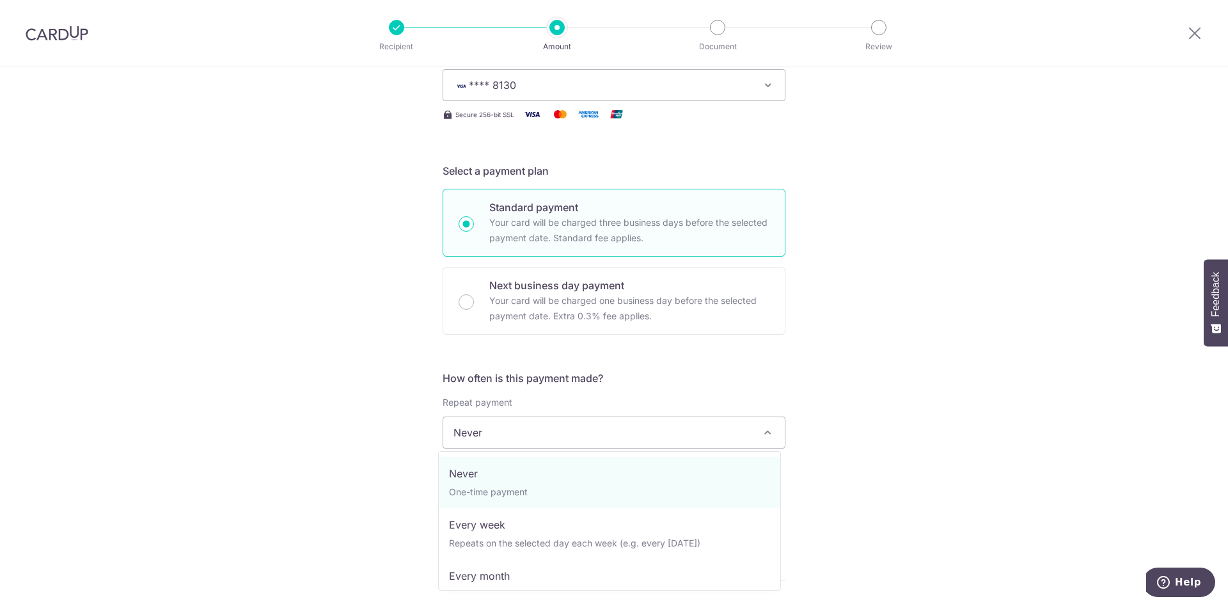
click at [951, 398] on div "Tell us more about your payment Enter payment amount SGD 1,187.50 1187.50 Selec…" at bounding box center [614, 453] width 1228 height 1157
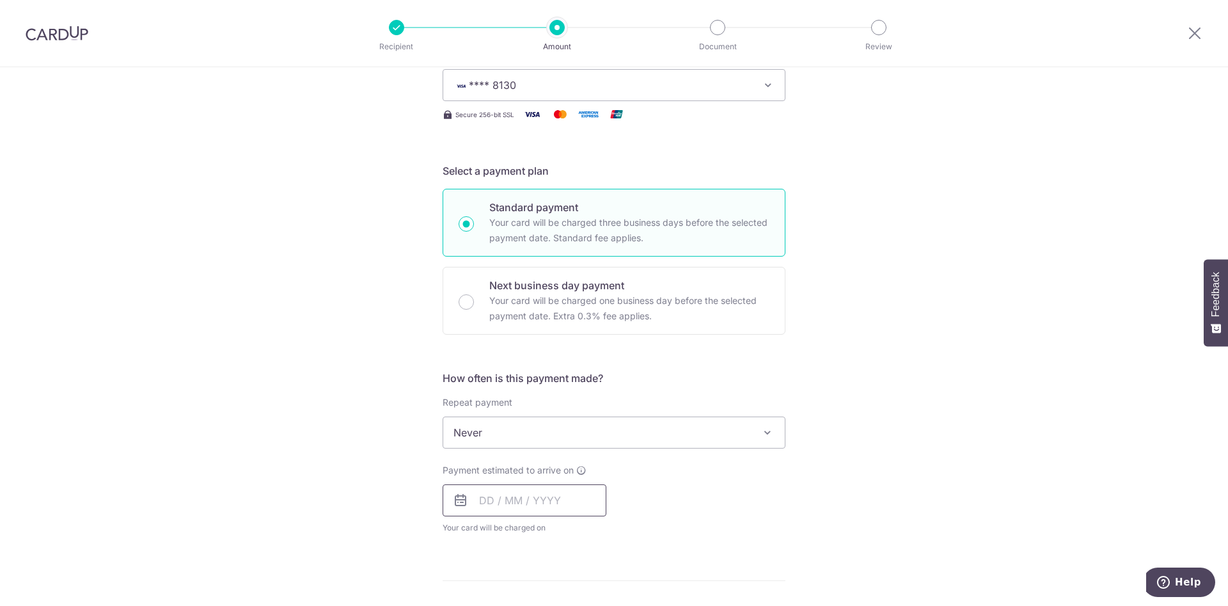
click at [482, 497] on input "text" at bounding box center [524, 500] width 164 height 32
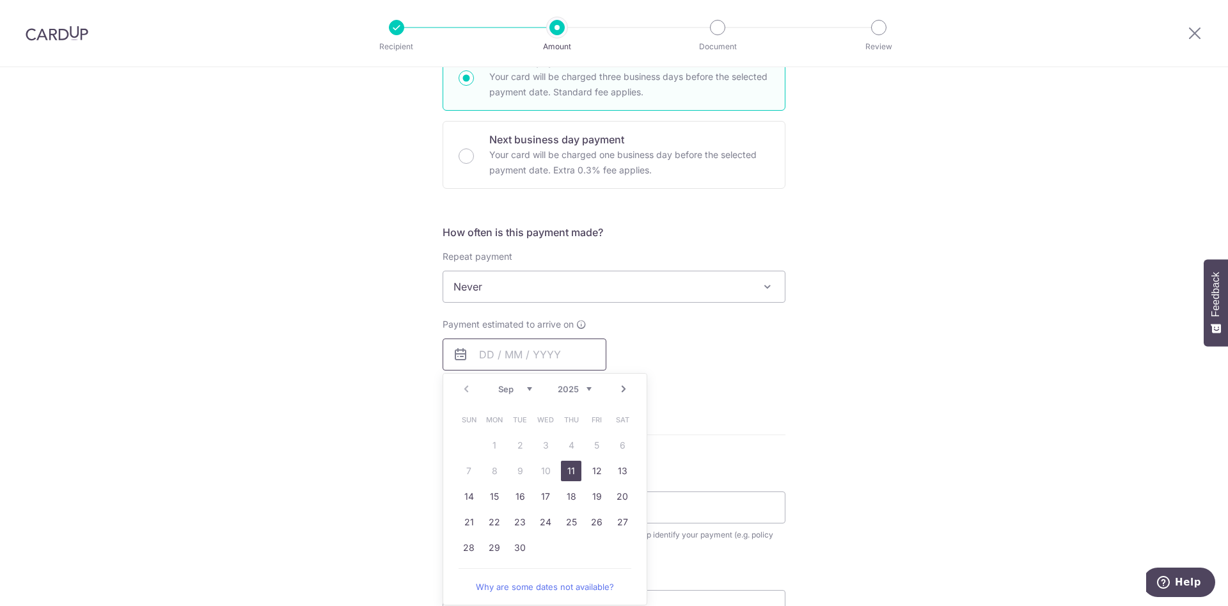
scroll to position [384, 0]
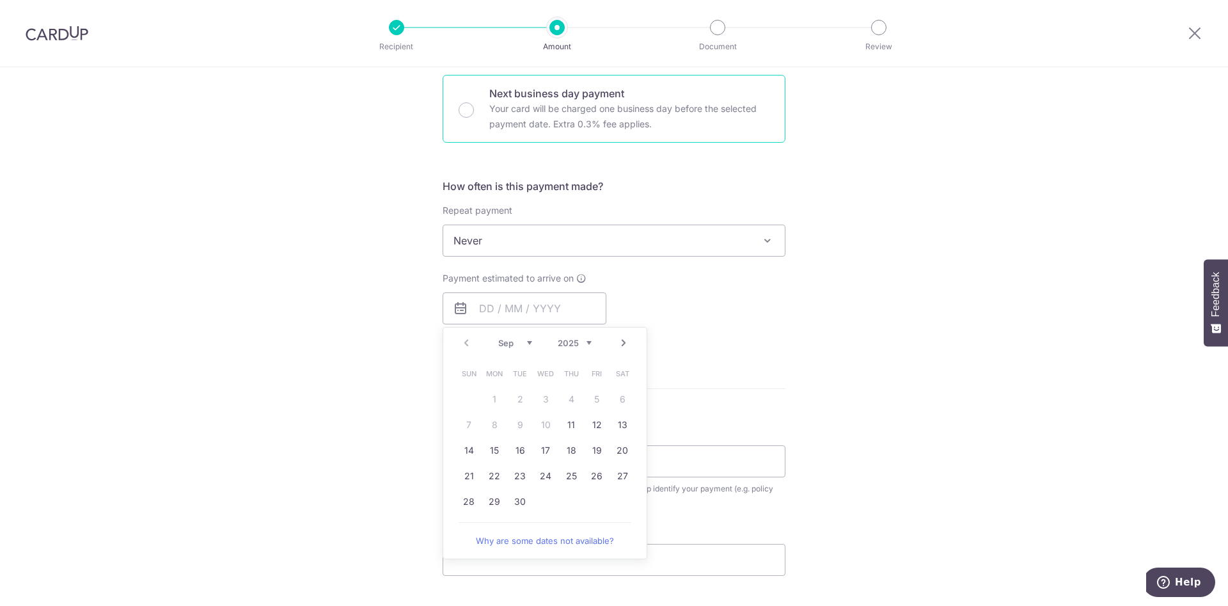
click at [609, 122] on p "Your card will be charged one business day before the selected payment date. Ex…" at bounding box center [629, 116] width 280 height 31
click at [474, 118] on input "Next business day payment Your card will be charged one business day before the…" at bounding box center [465, 109] width 15 height 15
radio input "false"
radio input "true"
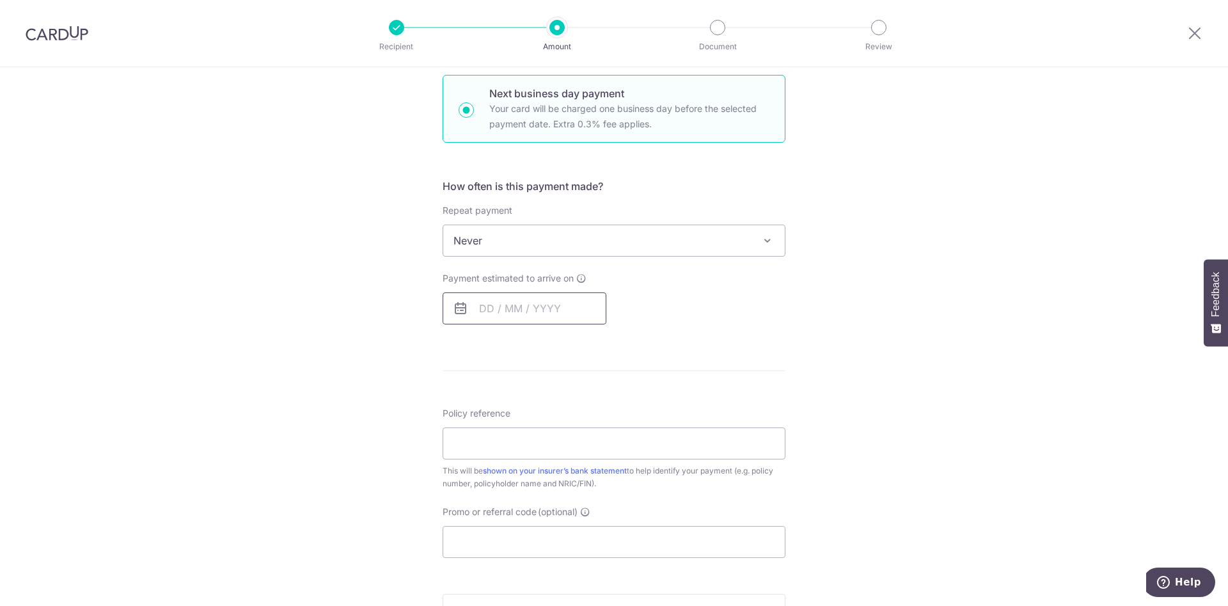
click at [549, 308] on input "text" at bounding box center [524, 308] width 164 height 32
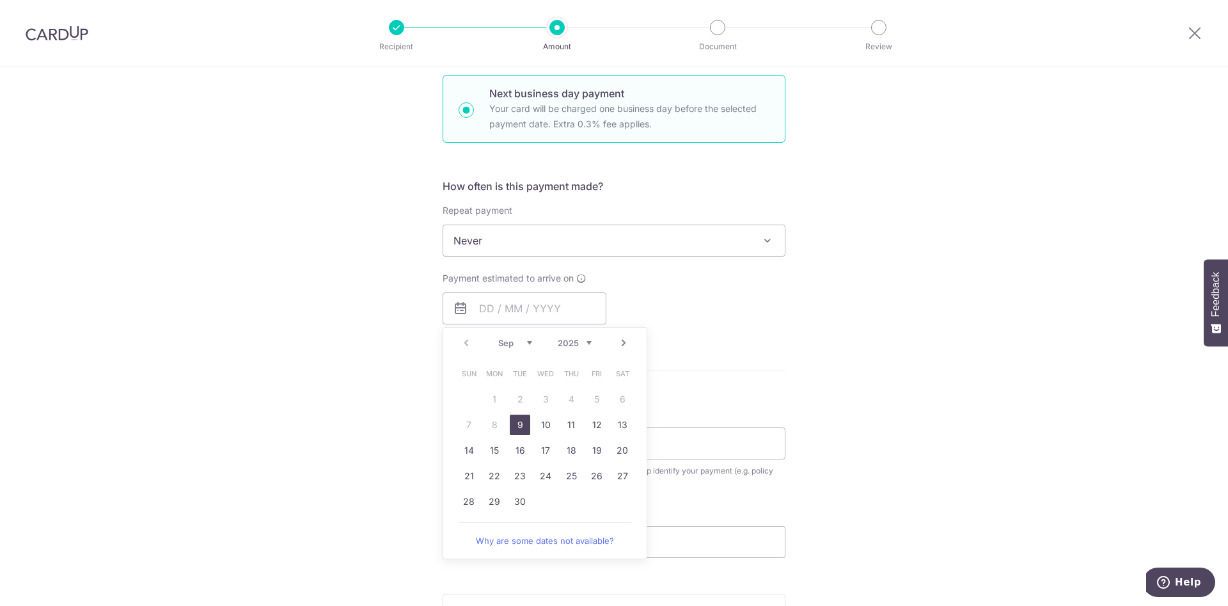
click at [510, 419] on link "9" at bounding box center [520, 424] width 20 height 20
type input "09/09/2025"
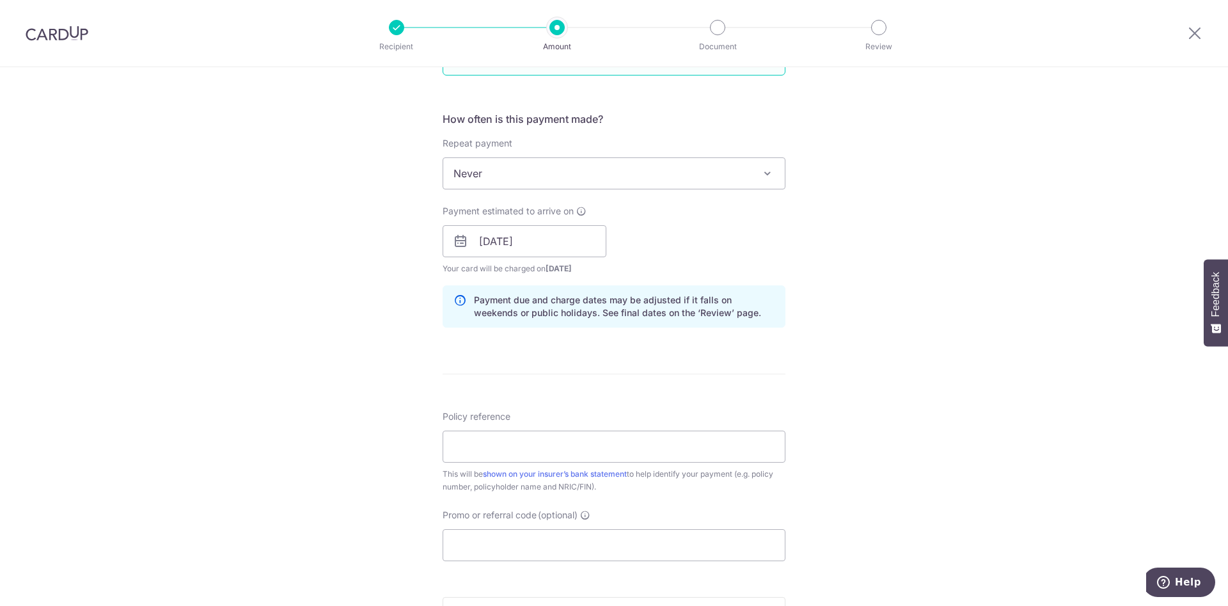
scroll to position [480, 0]
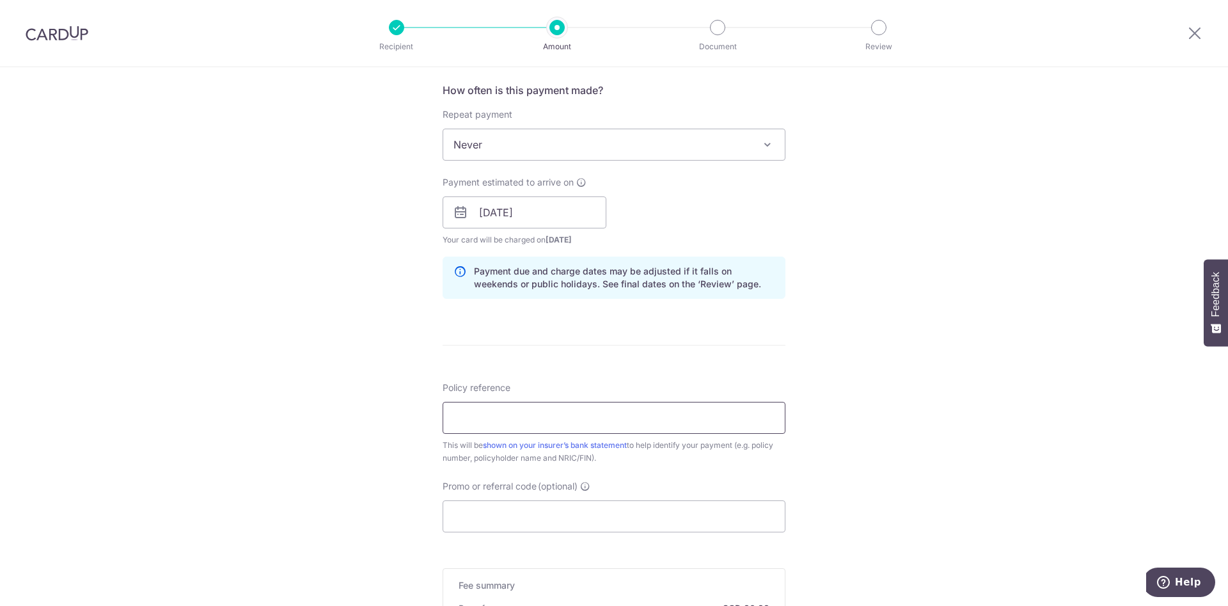
click at [617, 418] on input "Policy reference" at bounding box center [613, 418] width 343 height 32
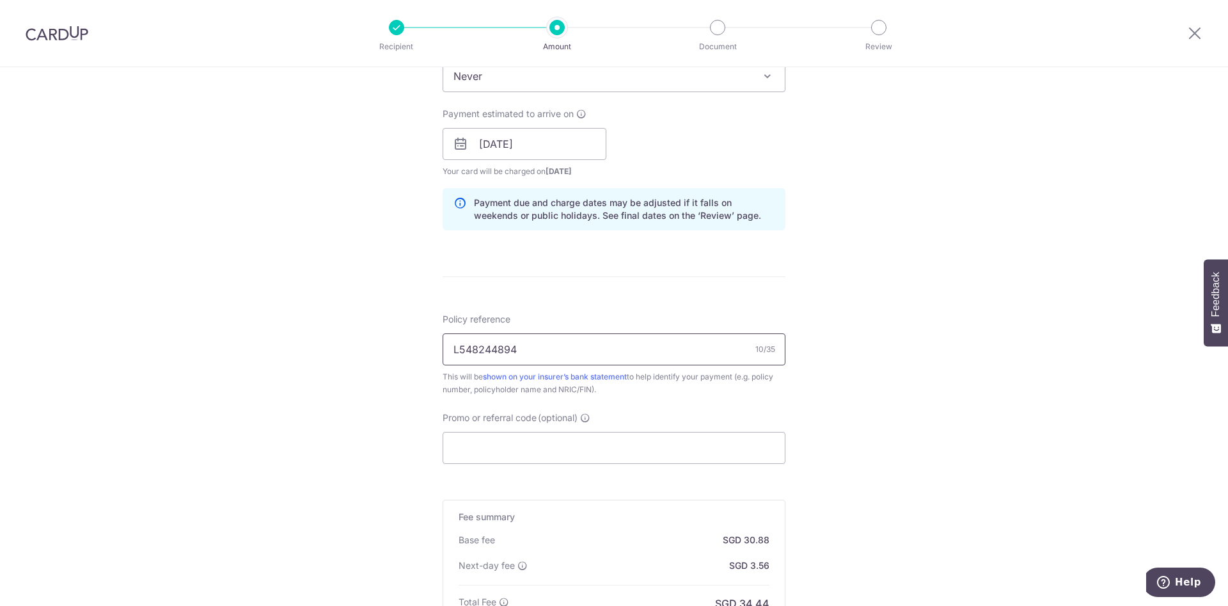
scroll to position [575, 0]
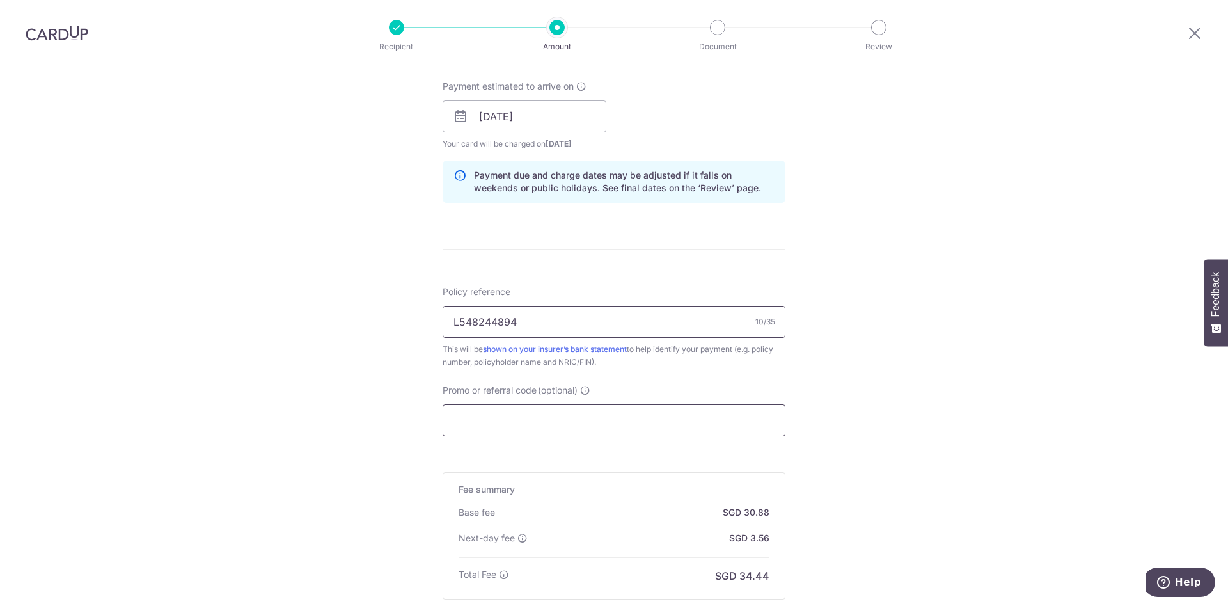
type input "L548244894"
click at [627, 426] on input "Promo or referral code (optional)" at bounding box center [613, 420] width 343 height 32
paste input "OCBC90NV"
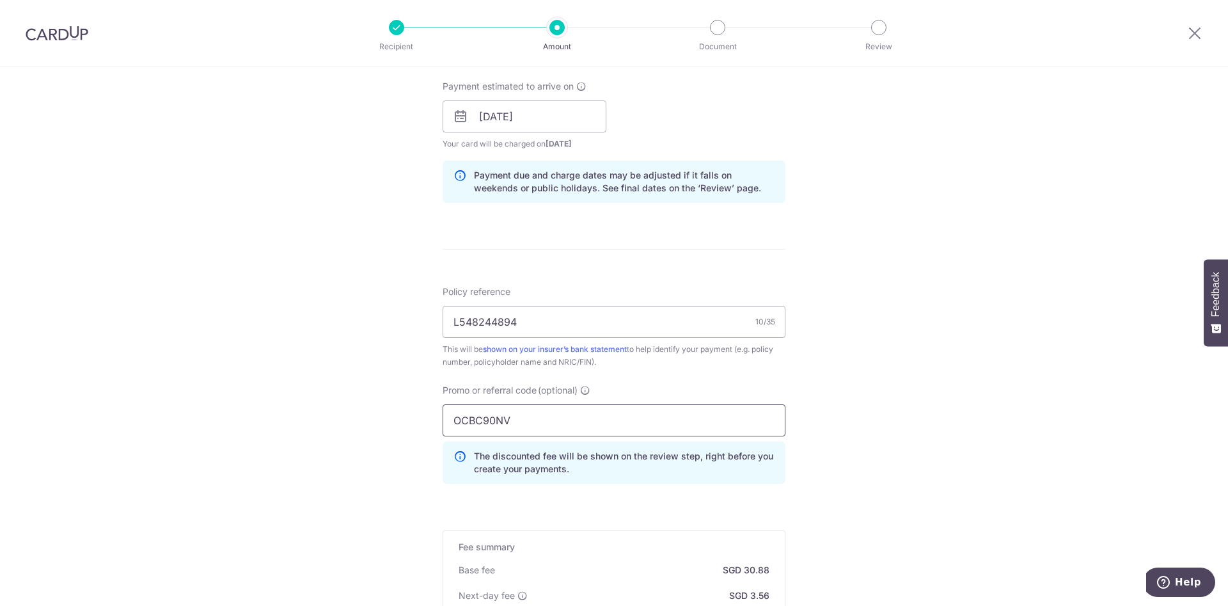
scroll to position [767, 0]
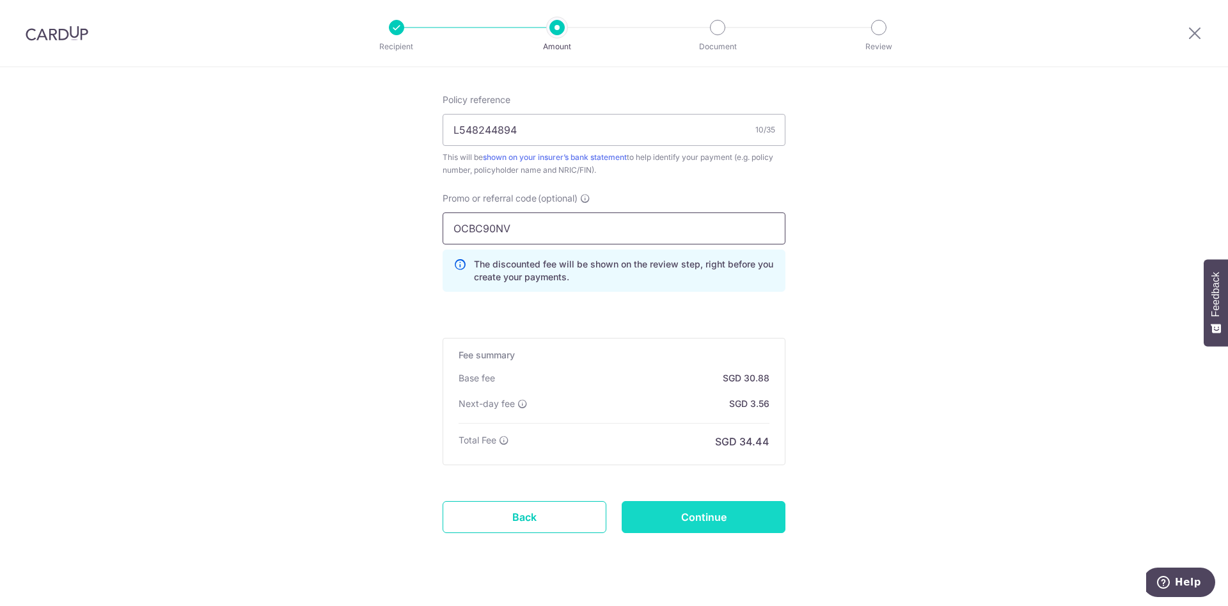
type input "OCBC90NV"
click at [712, 508] on input "Continue" at bounding box center [704, 517] width 164 height 32
type input "Create Schedule"
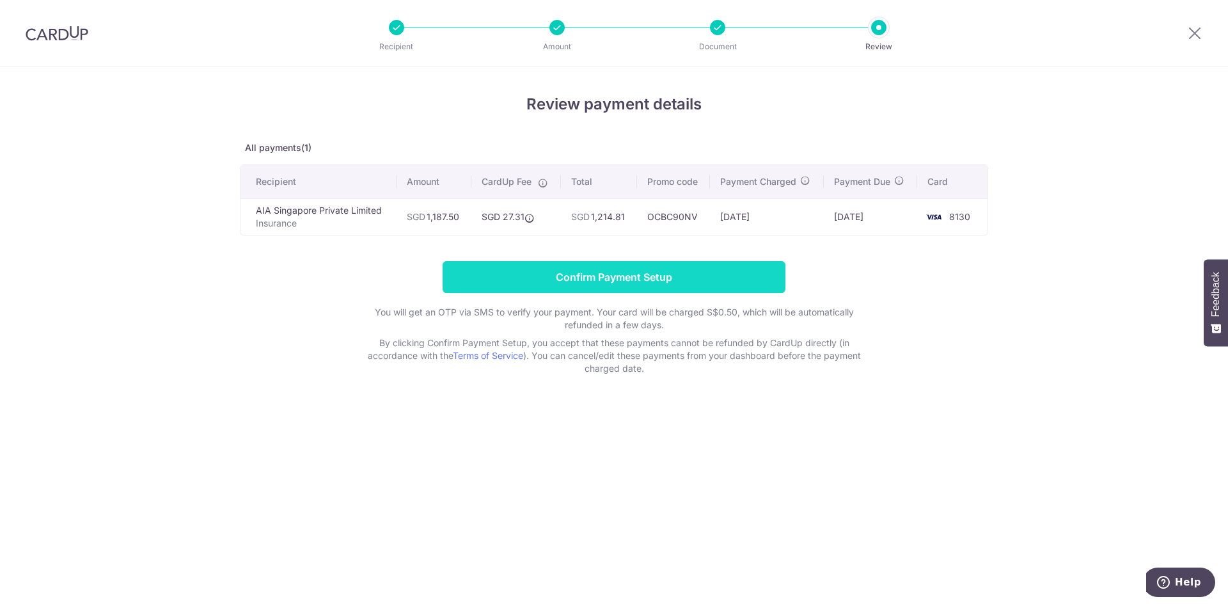
click at [556, 280] on input "Confirm Payment Setup" at bounding box center [613, 277] width 343 height 32
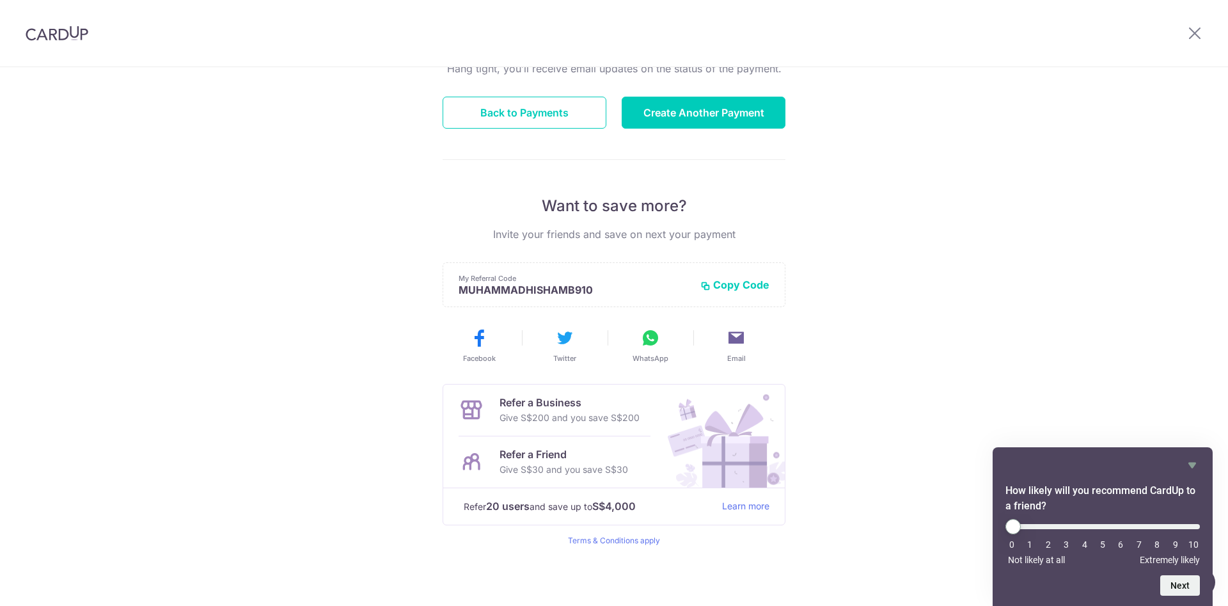
click at [1118, 284] on div "Payment created! Hang tight, you’ll receive email updates on the status of the …" at bounding box center [614, 264] width 1228 height 683
